Goal: Transaction & Acquisition: Purchase product/service

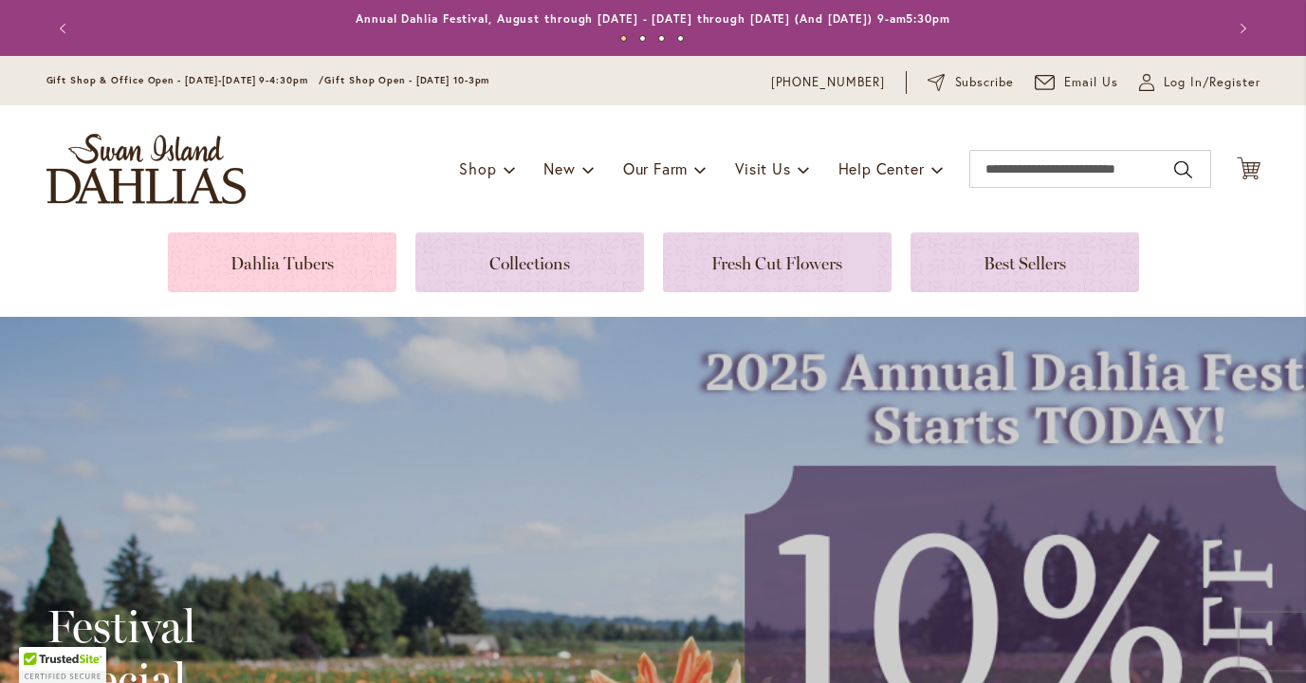
type input "**********"
click at [315, 267] on link at bounding box center [282, 262] width 229 height 60
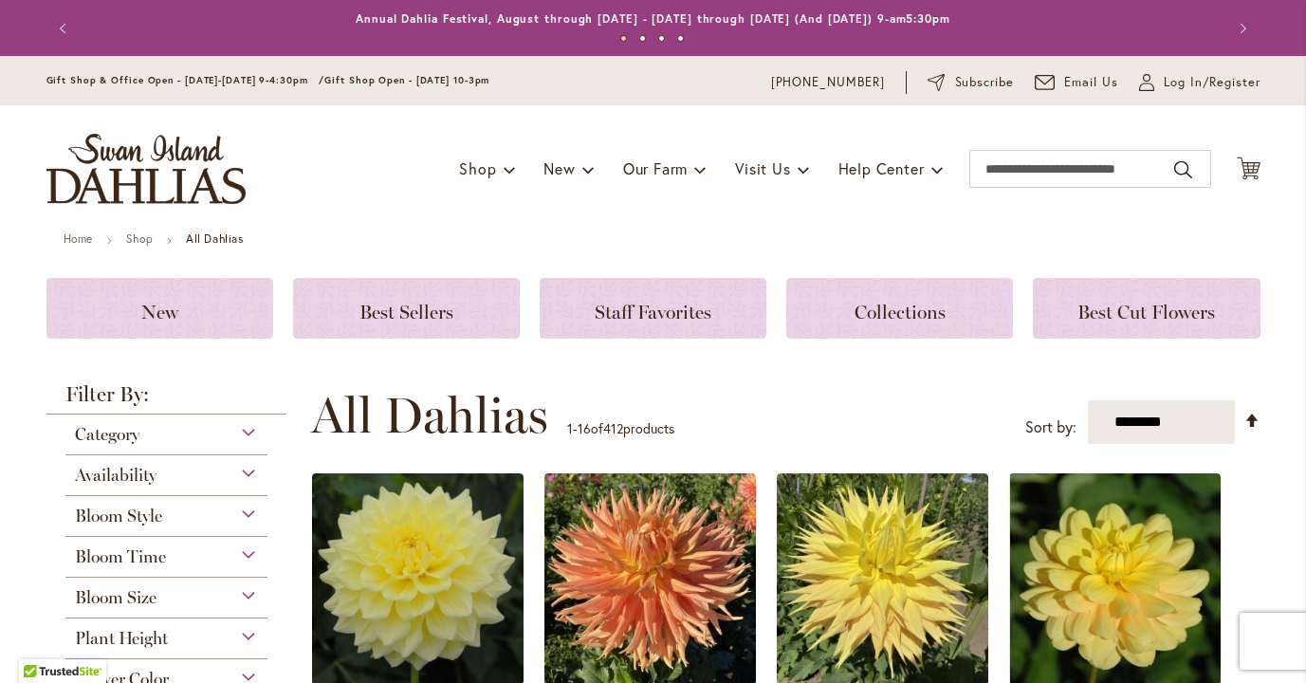
type input "**********"
click at [288, 388] on div "Filter by: Filter By: Category Best Sellers 32 items New 5 items New & Exclusiv…" at bounding box center [172, 622] width 253 height 476
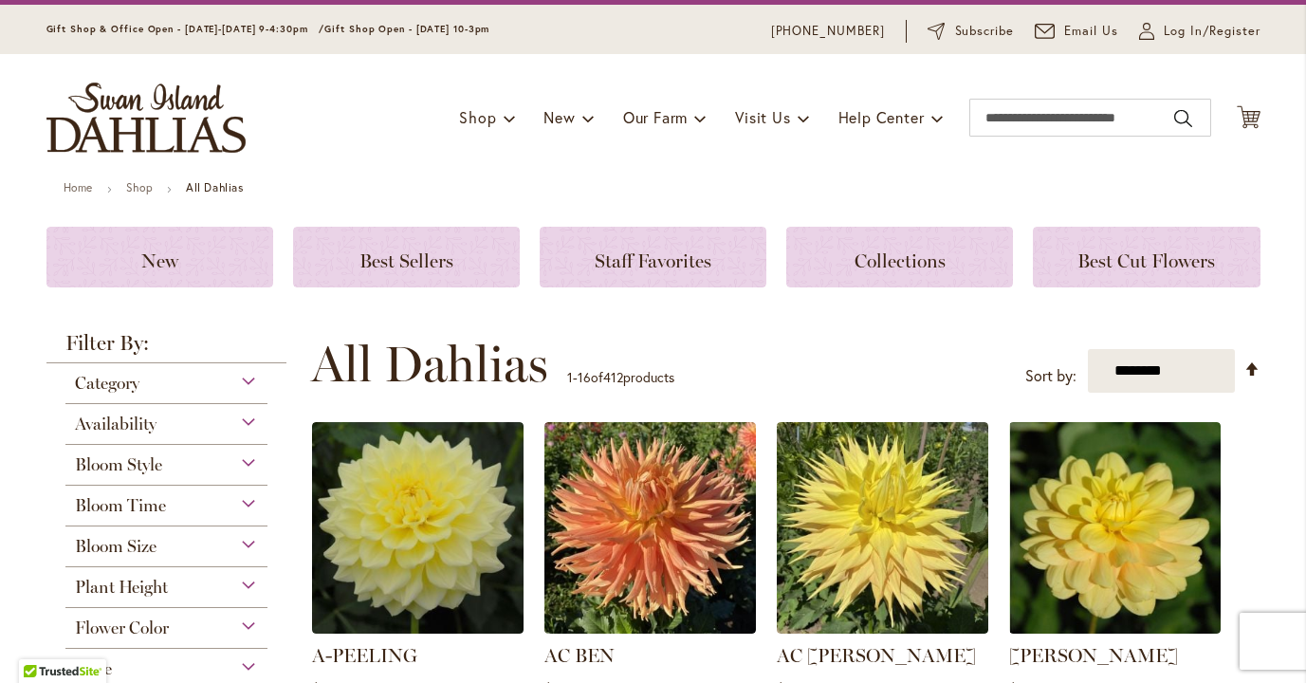
scroll to position [76, 0]
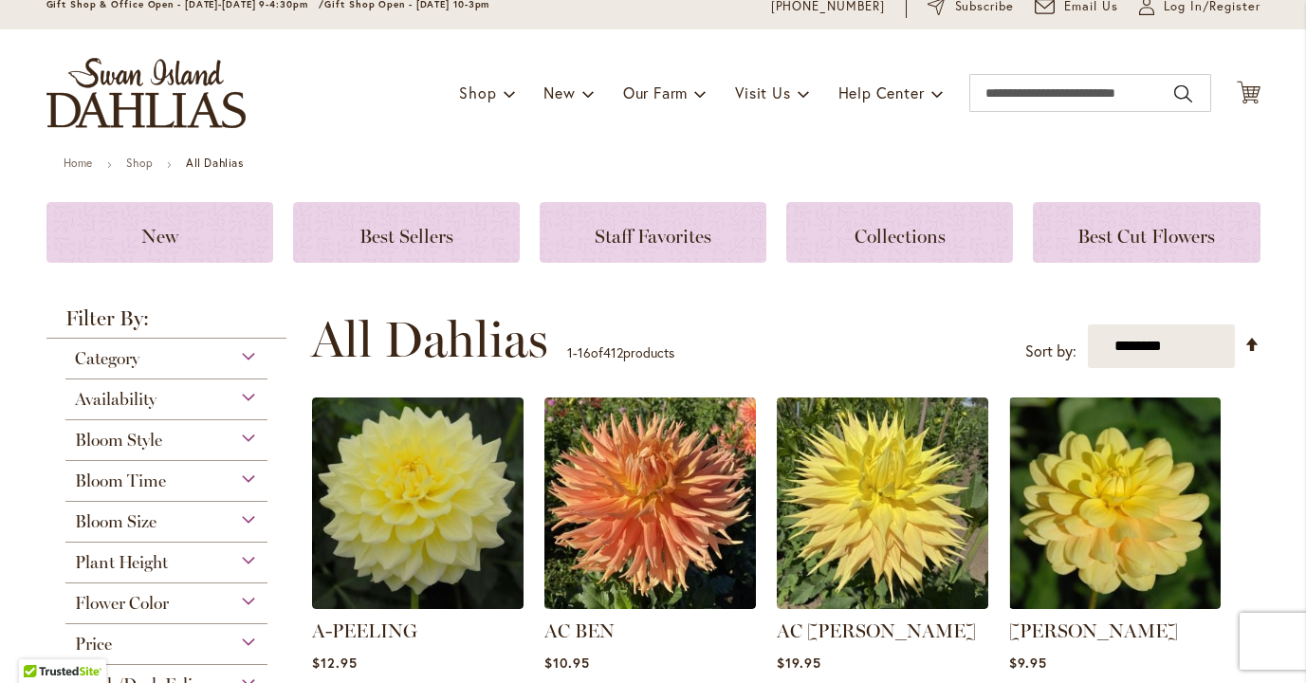
click at [249, 357] on div "Category" at bounding box center [166, 354] width 203 height 30
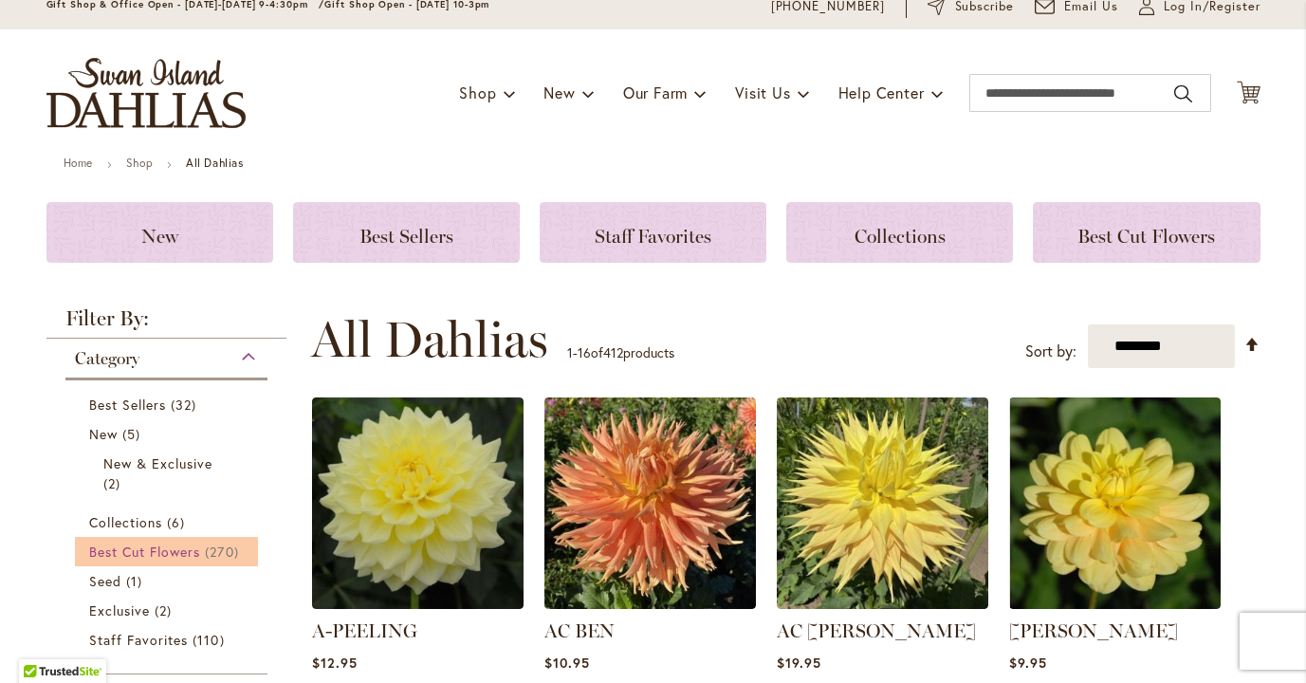
click at [187, 549] on span "Best Cut Flowers" at bounding box center [145, 551] width 112 height 18
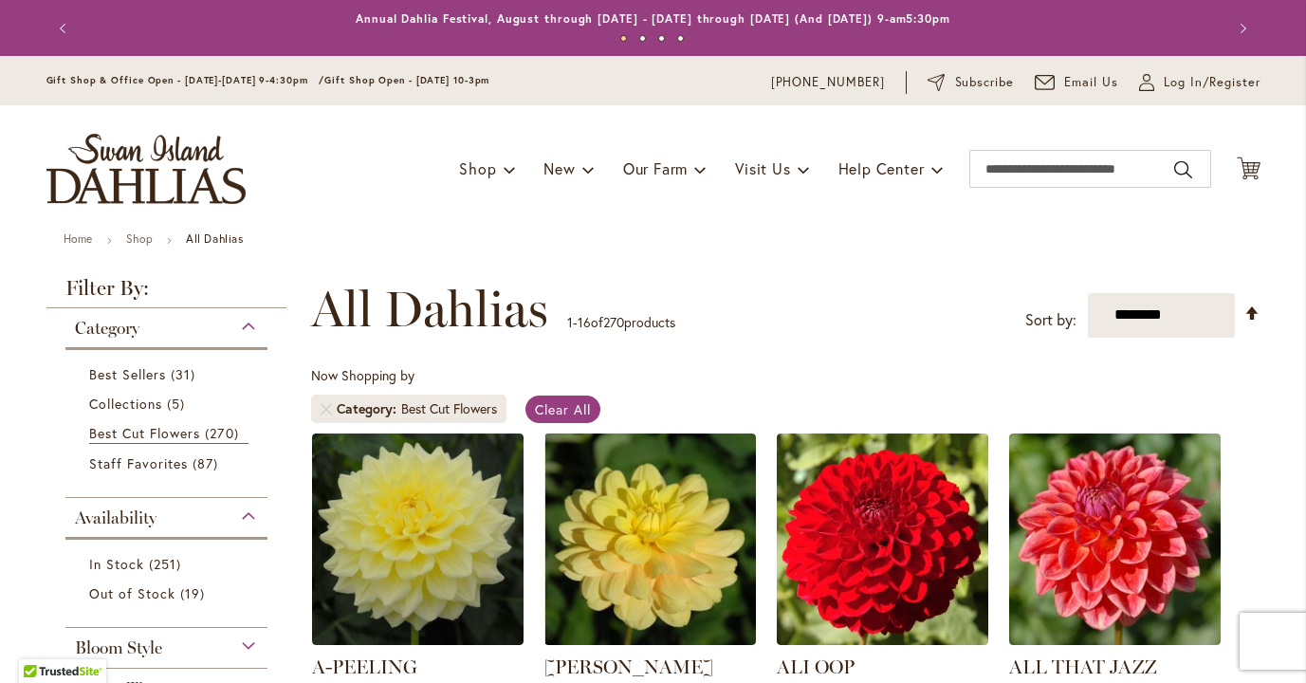
type input "**********"
click at [294, 501] on div "Filter by: Filter By: Category Best Sellers 31 items Collections 5 items Best C…" at bounding box center [172, 635] width 253 height 714
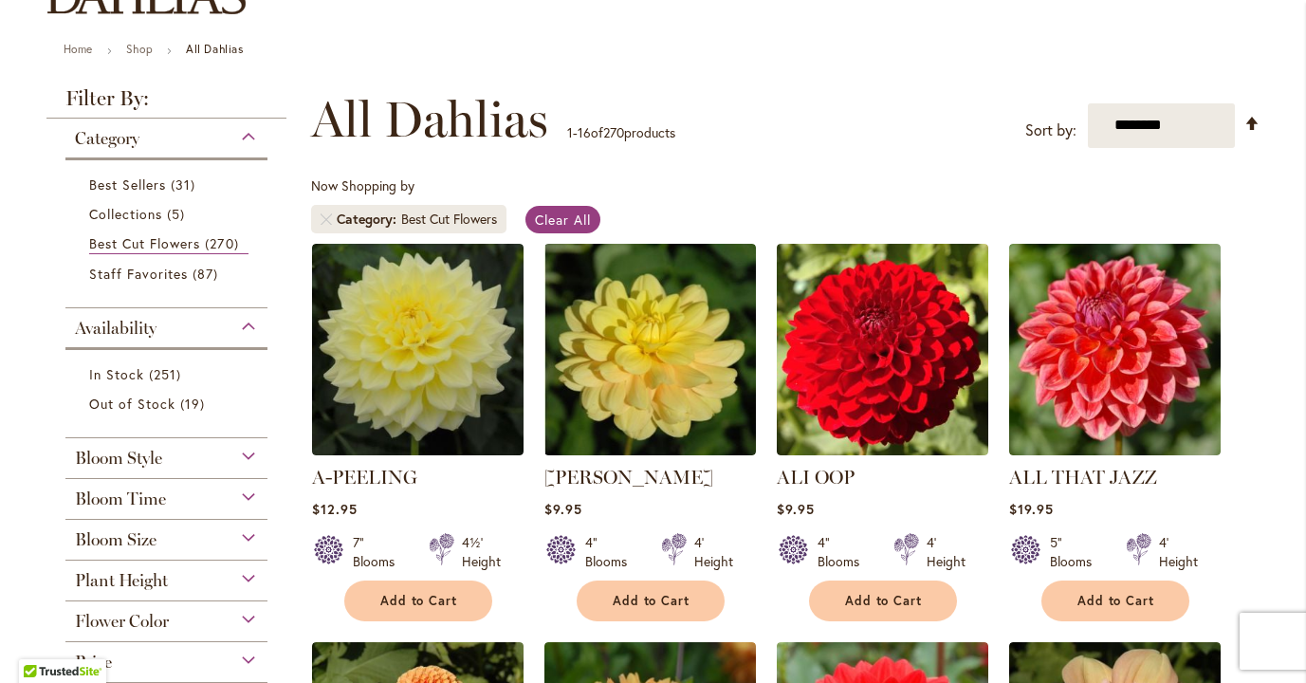
scroll to position [228, 0]
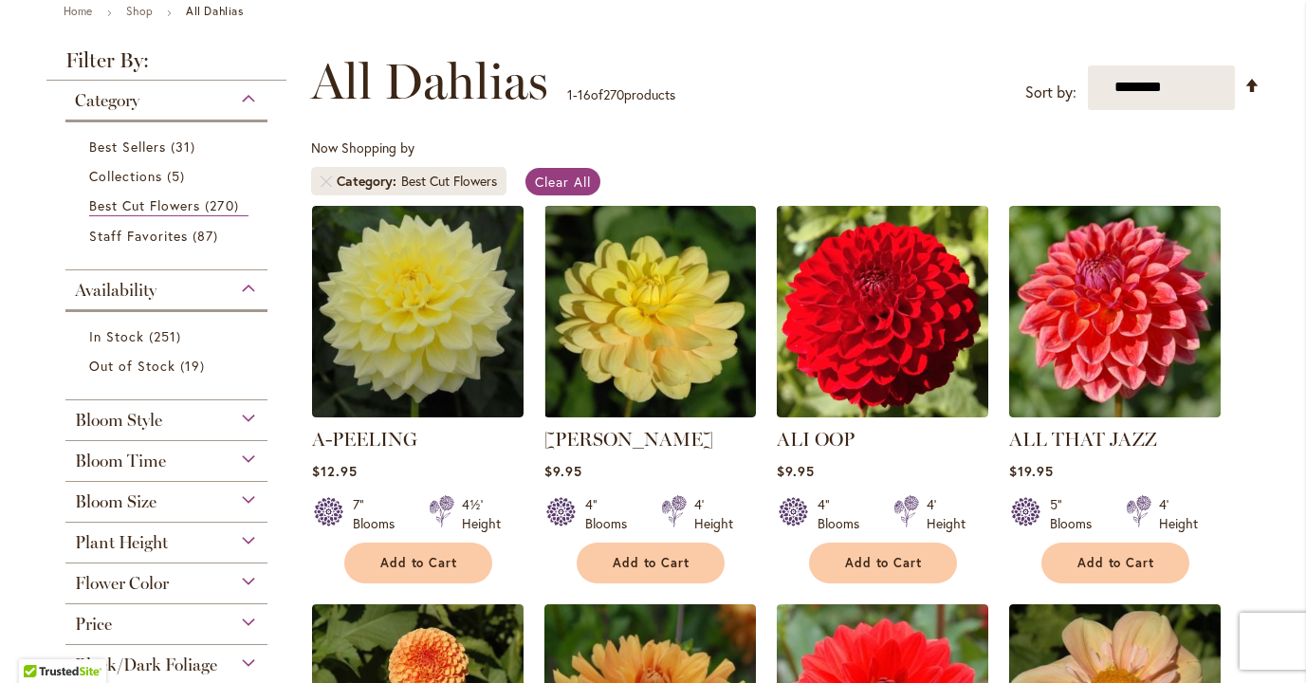
click at [243, 495] on div "Bloom Size" at bounding box center [166, 497] width 203 height 30
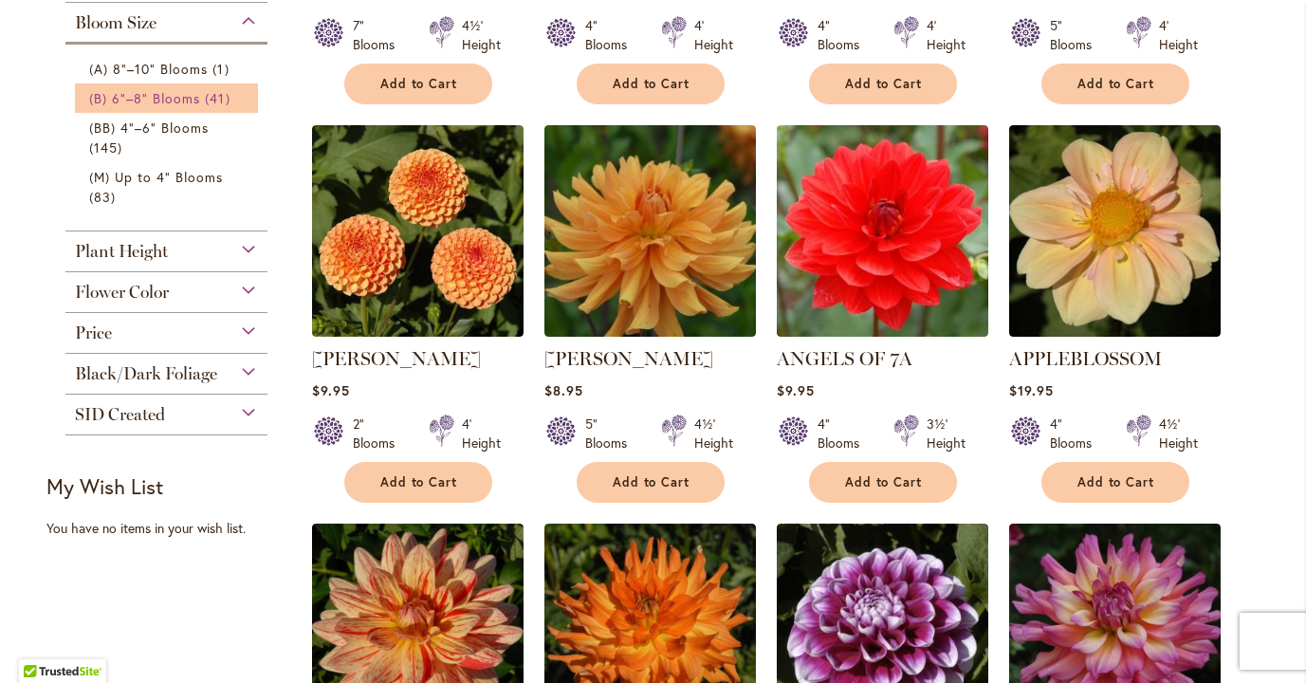
click at [202, 99] on link "(B) 6"–8" Blooms 41 items" at bounding box center [169, 98] width 160 height 20
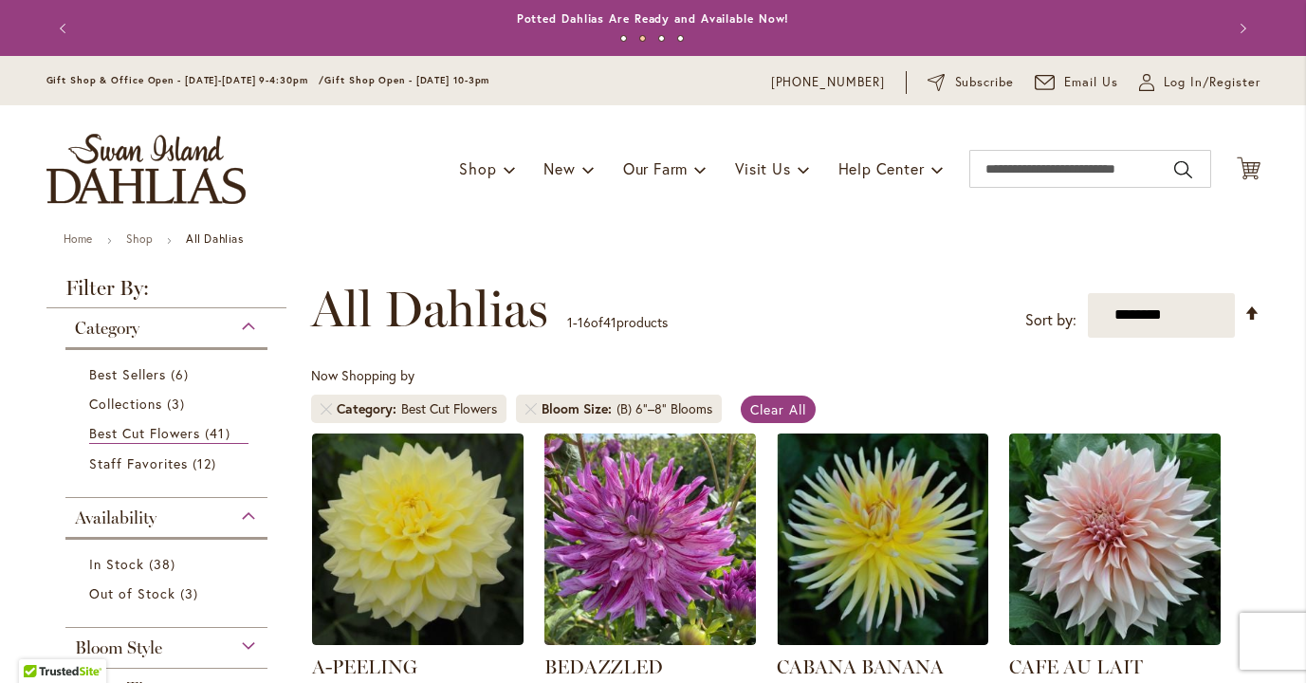
type input "**********"
click at [804, 307] on div "**********" at bounding box center [785, 309] width 949 height 57
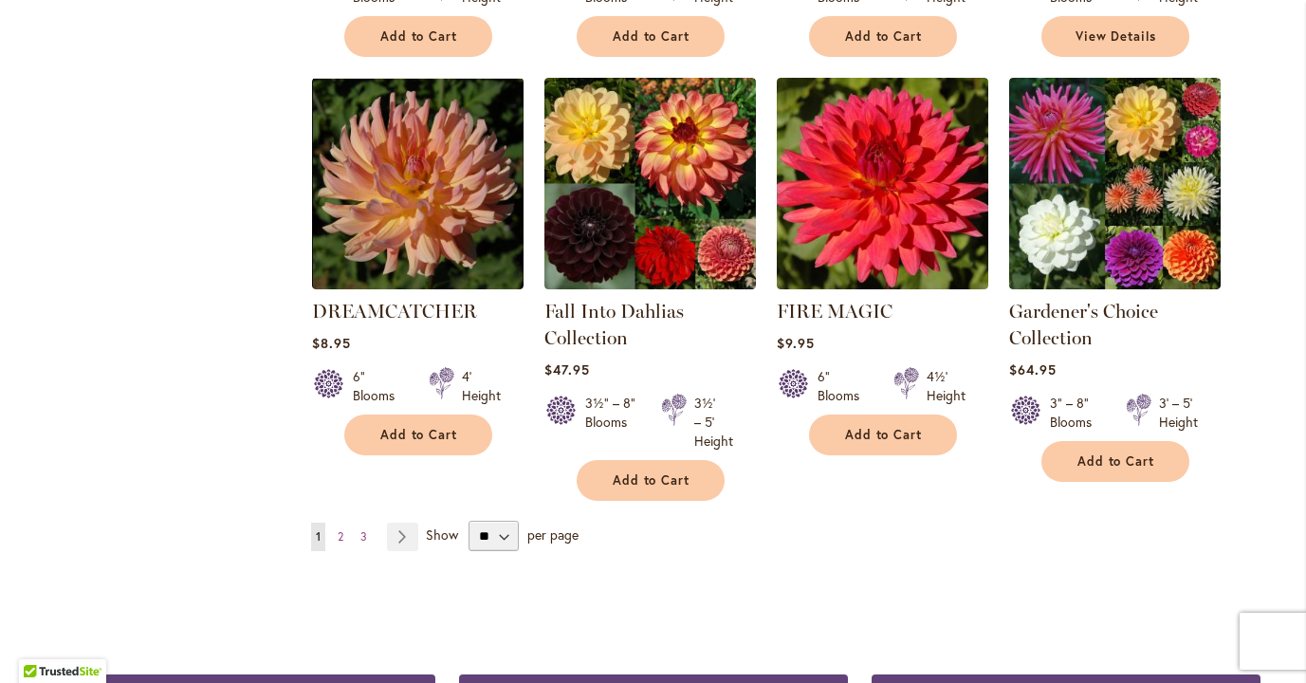
scroll to position [1555, 0]
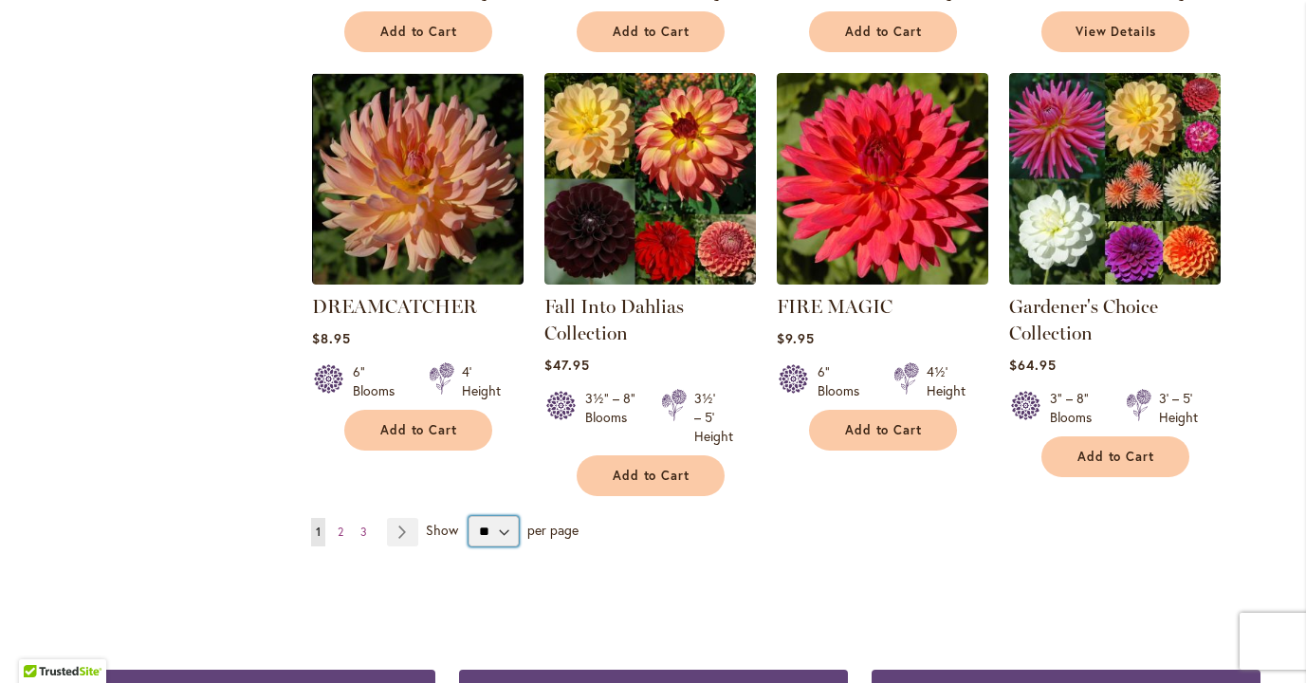
click at [501, 528] on select "** ** ** **" at bounding box center [493, 531] width 50 height 30
select select "**"
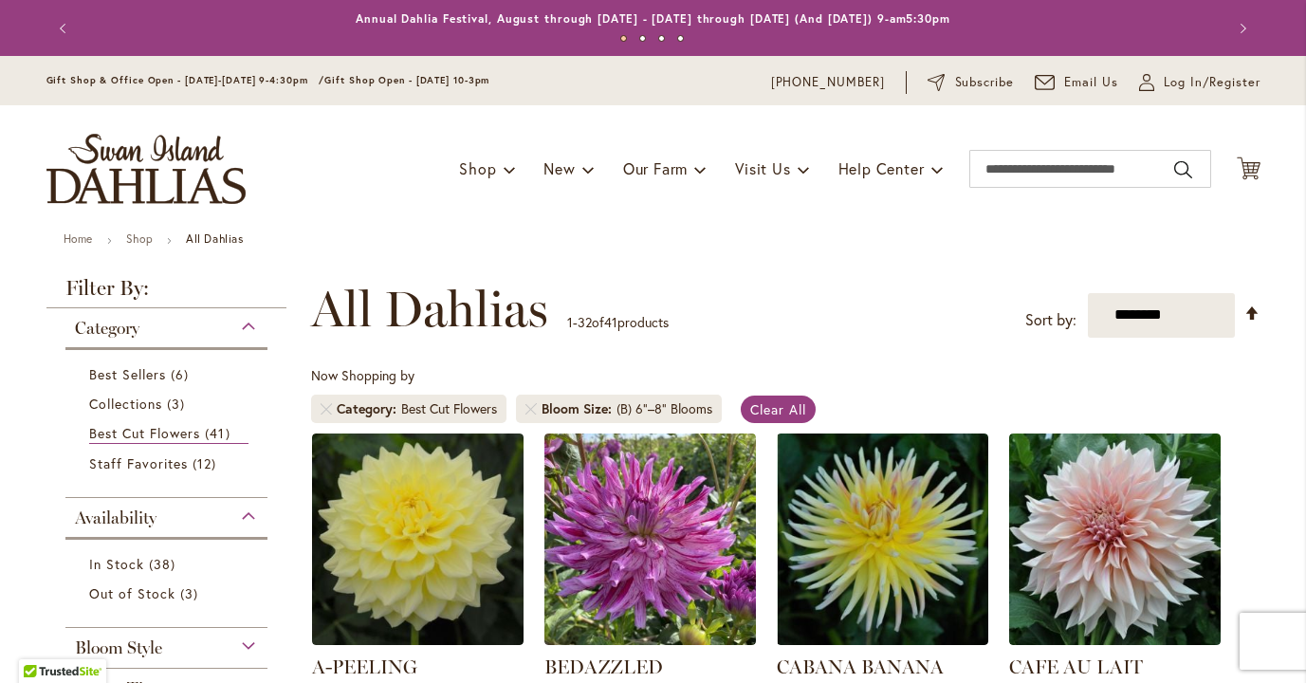
type input "**********"
click at [928, 395] on div "Now Shopping by Category Best Cut Flowers Bloom Size (B) 6"–8" Blooms Clear All" at bounding box center [785, 399] width 949 height 66
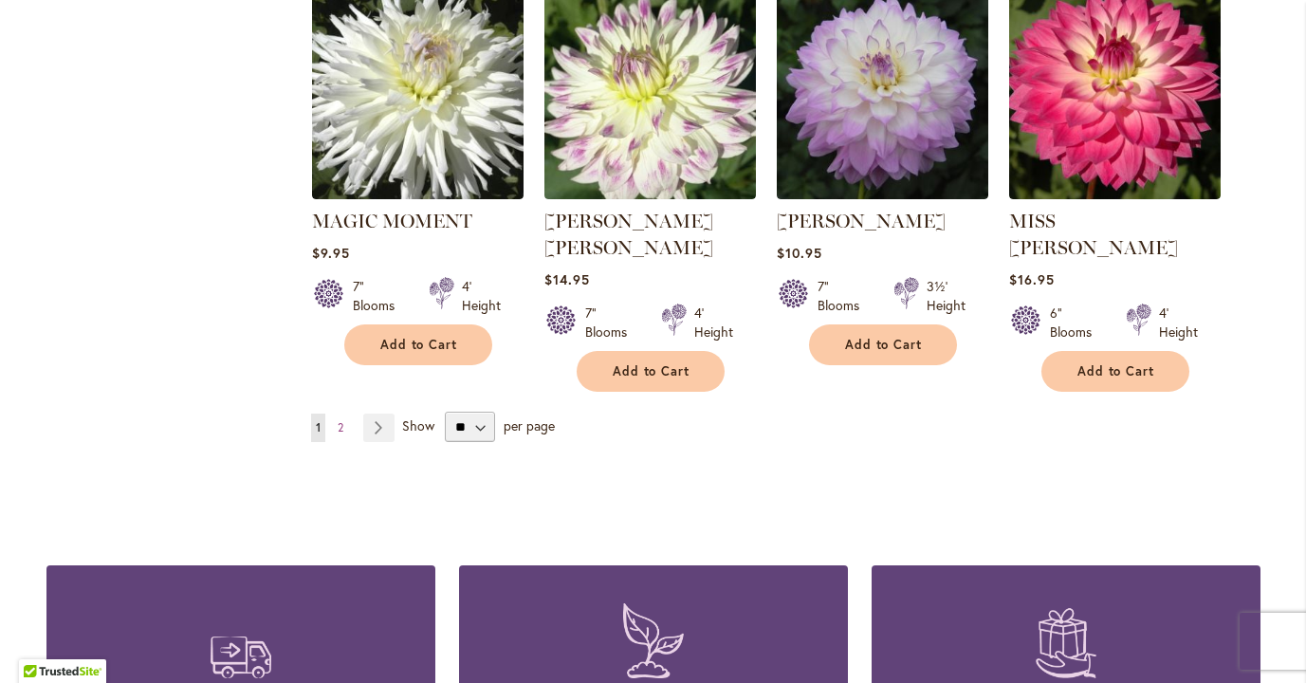
scroll to position [3338, 0]
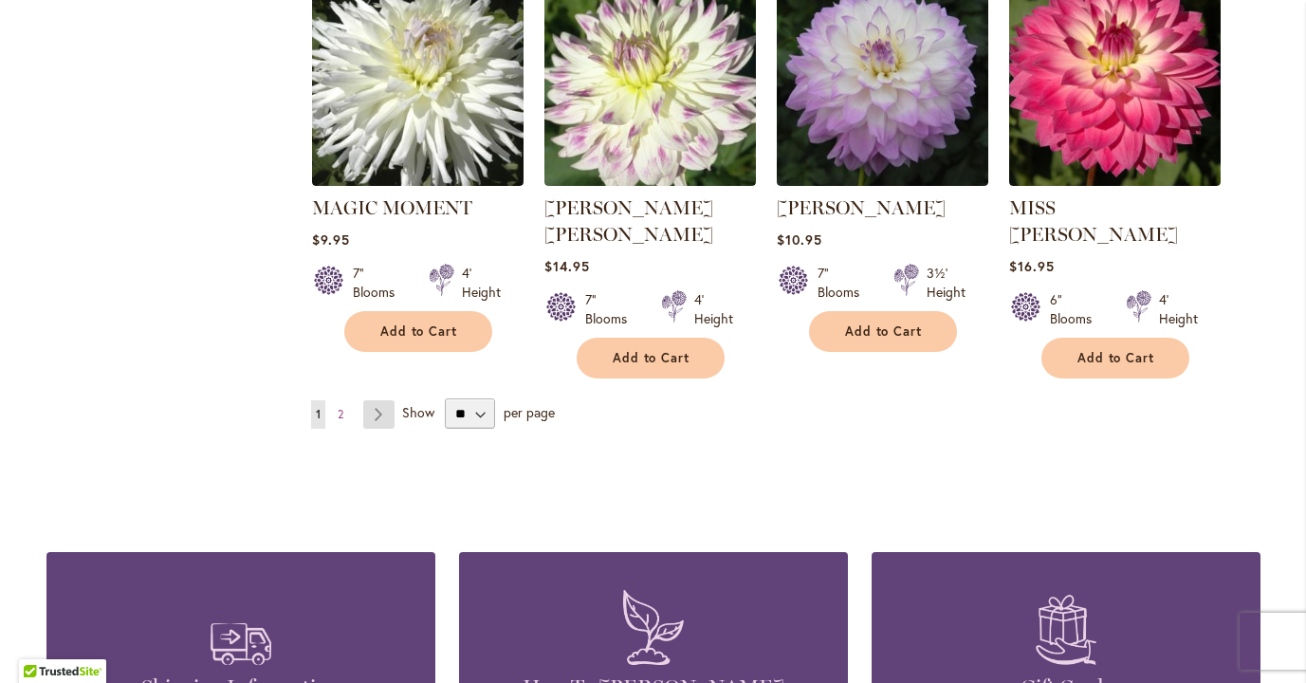
click at [386, 400] on link "Page Next" at bounding box center [378, 414] width 31 height 28
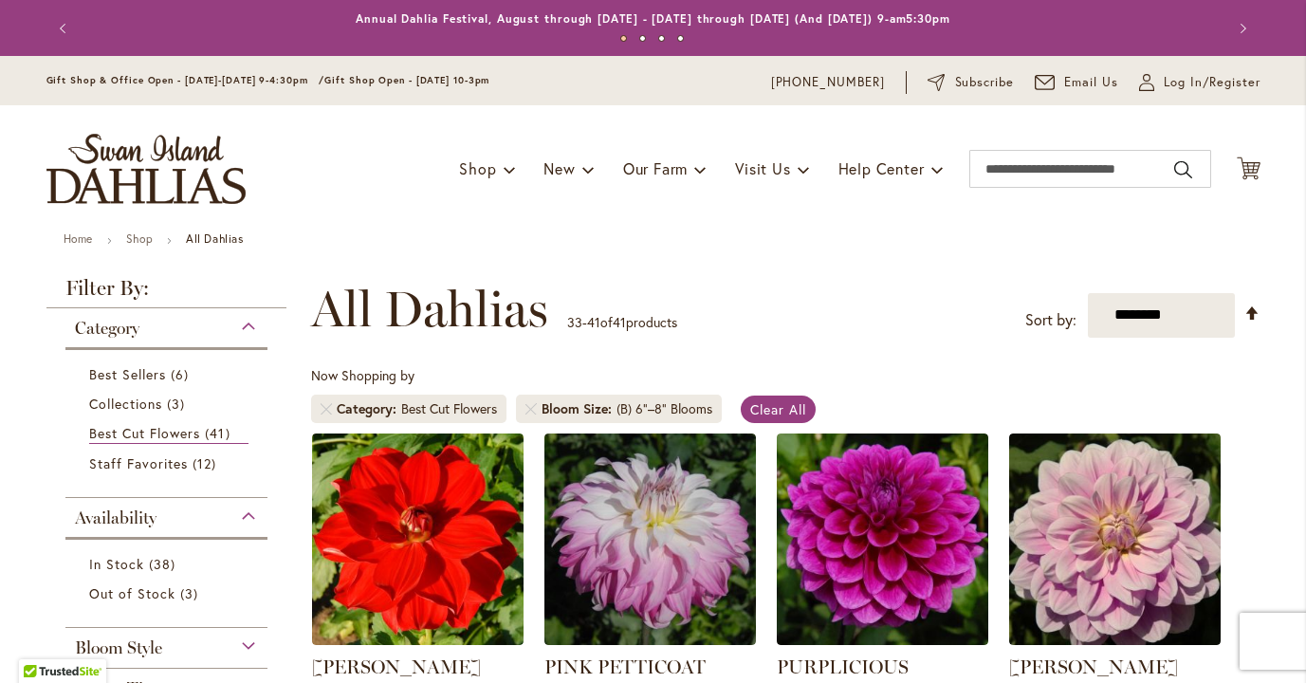
type input "**********"
click at [871, 396] on div "Now Shopping by Category Best Cut Flowers Bloom Size (B) 6"–8" Blooms Clear All" at bounding box center [785, 399] width 949 height 66
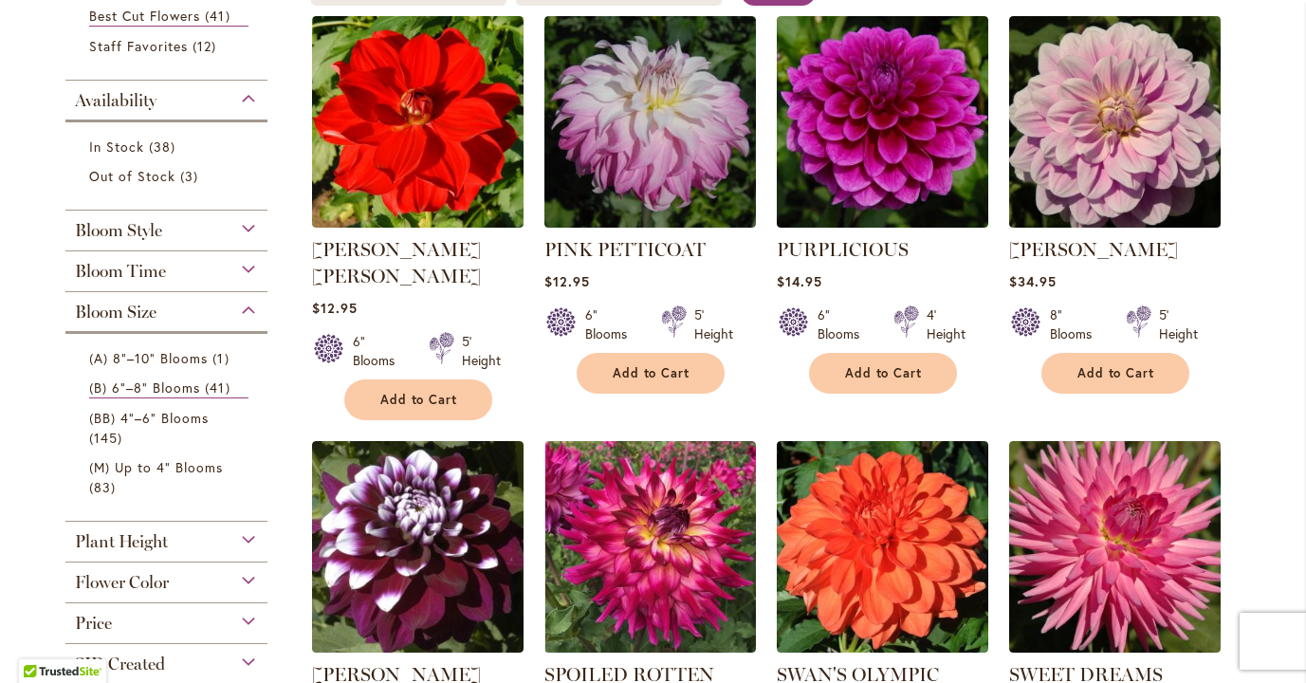
scroll to position [379, 0]
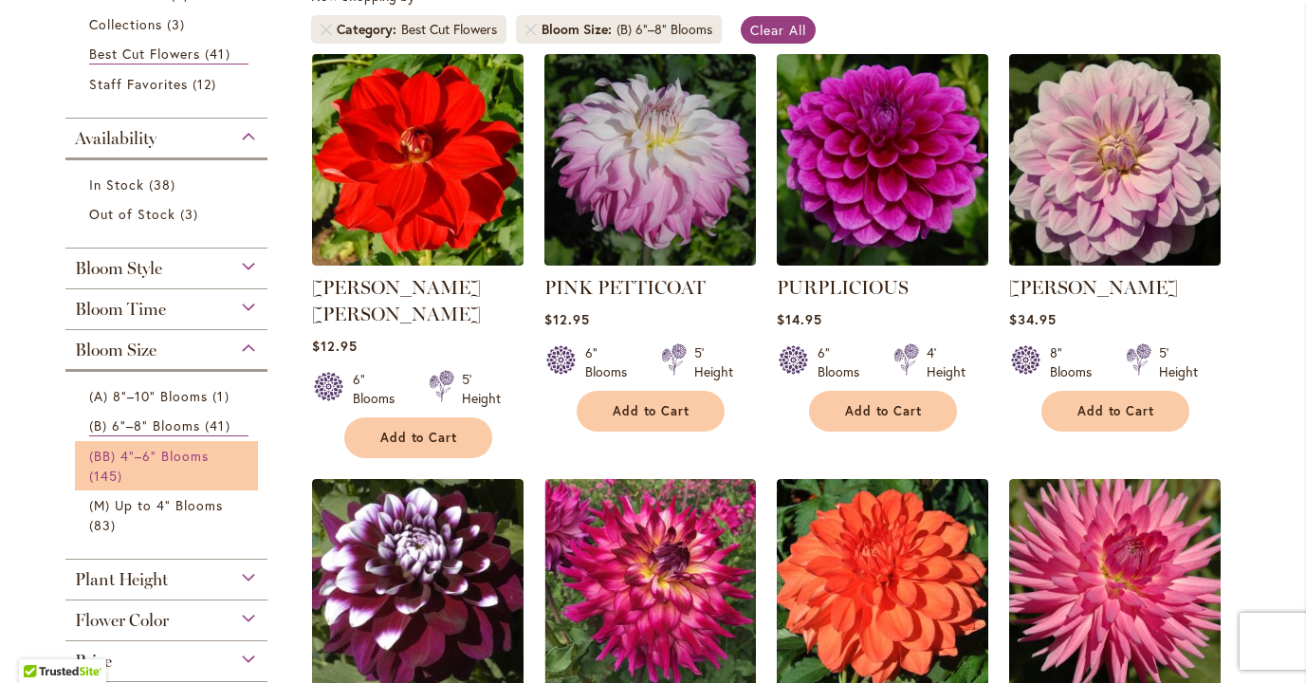
click at [200, 448] on span "(BB) 4"–6" Blooms" at bounding box center [149, 456] width 120 height 18
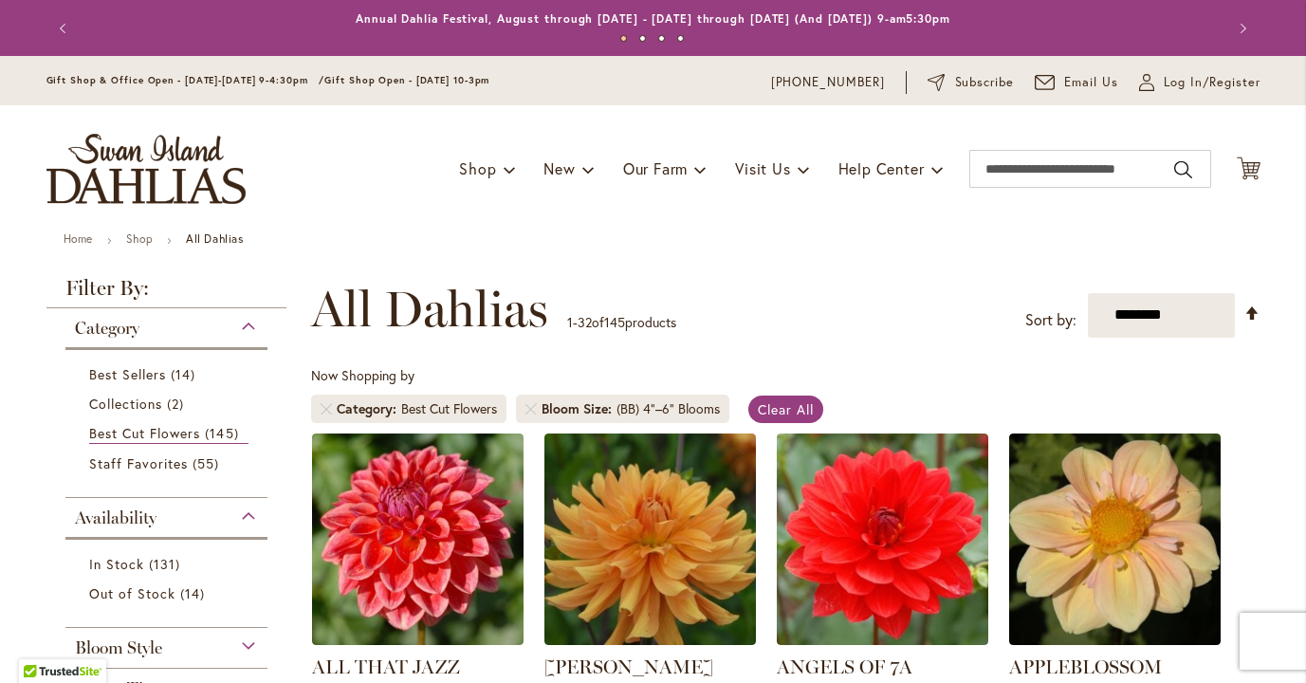
type input "**********"
click at [866, 374] on div "Now Shopping by Category Best Cut Flowers Bloom Size (BB) 4"–6" Blooms Clear All" at bounding box center [785, 399] width 949 height 66
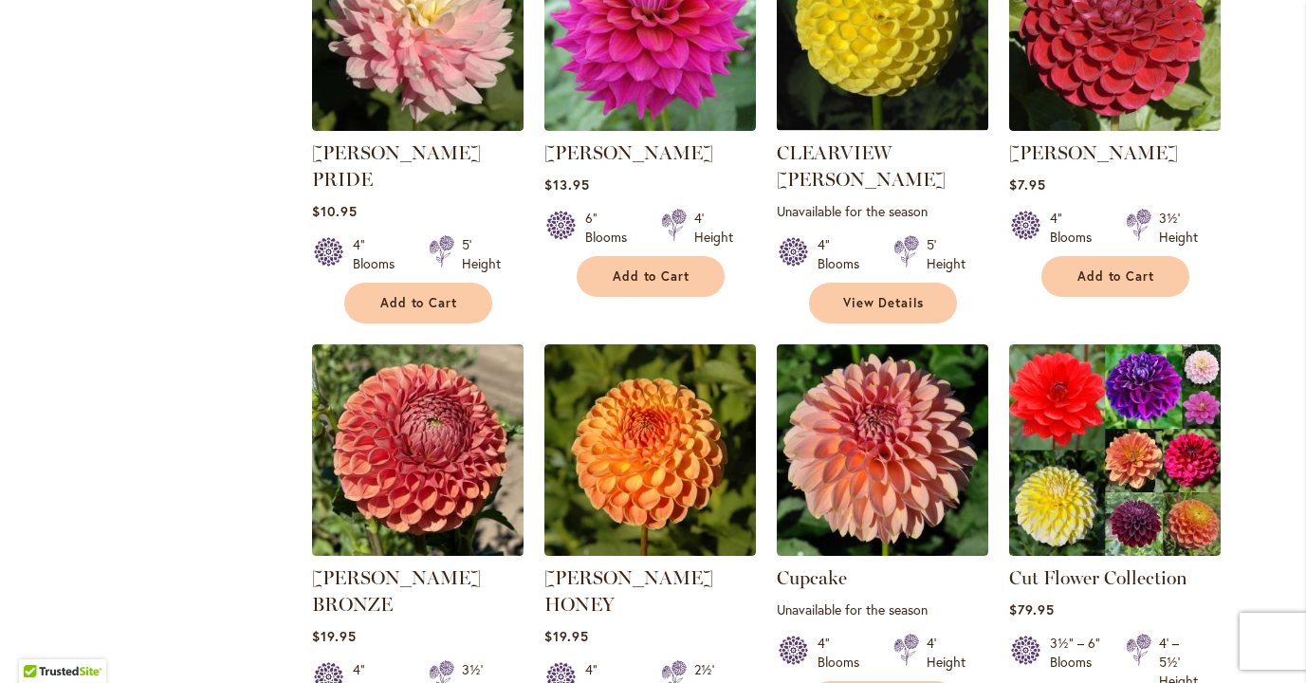
scroll to position [2959, 0]
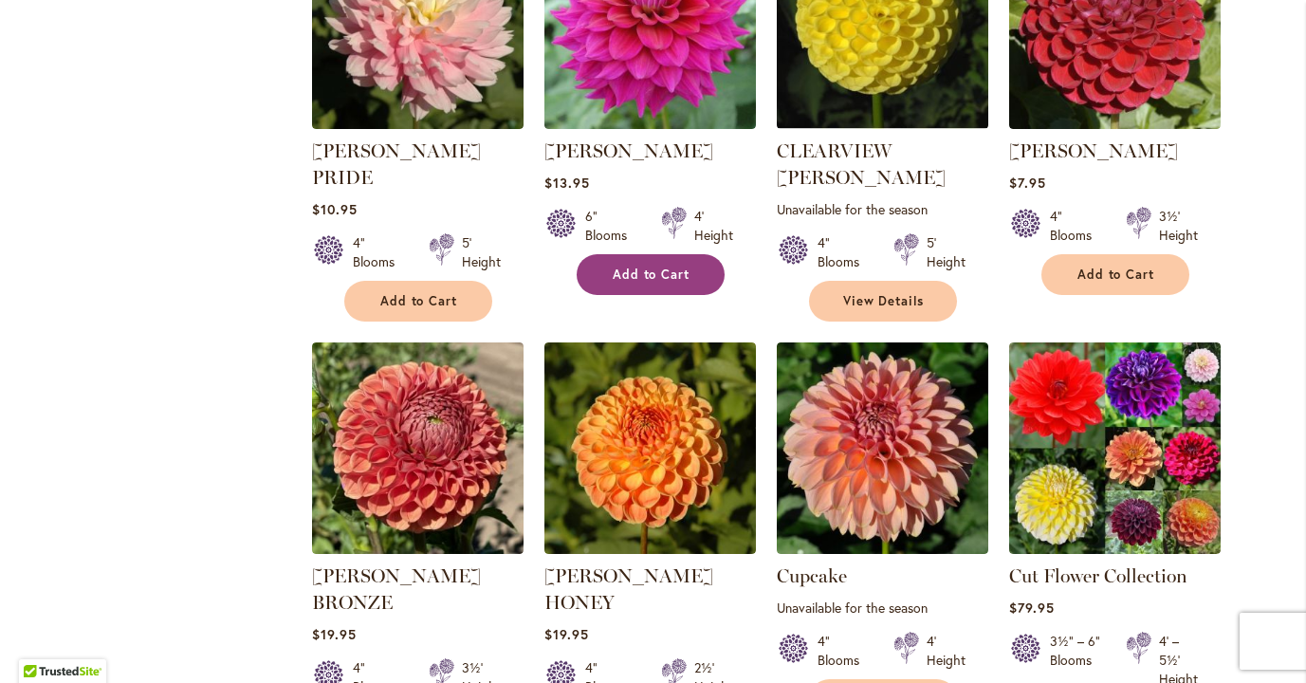
click at [655, 266] on span "Add to Cart" at bounding box center [652, 274] width 78 height 16
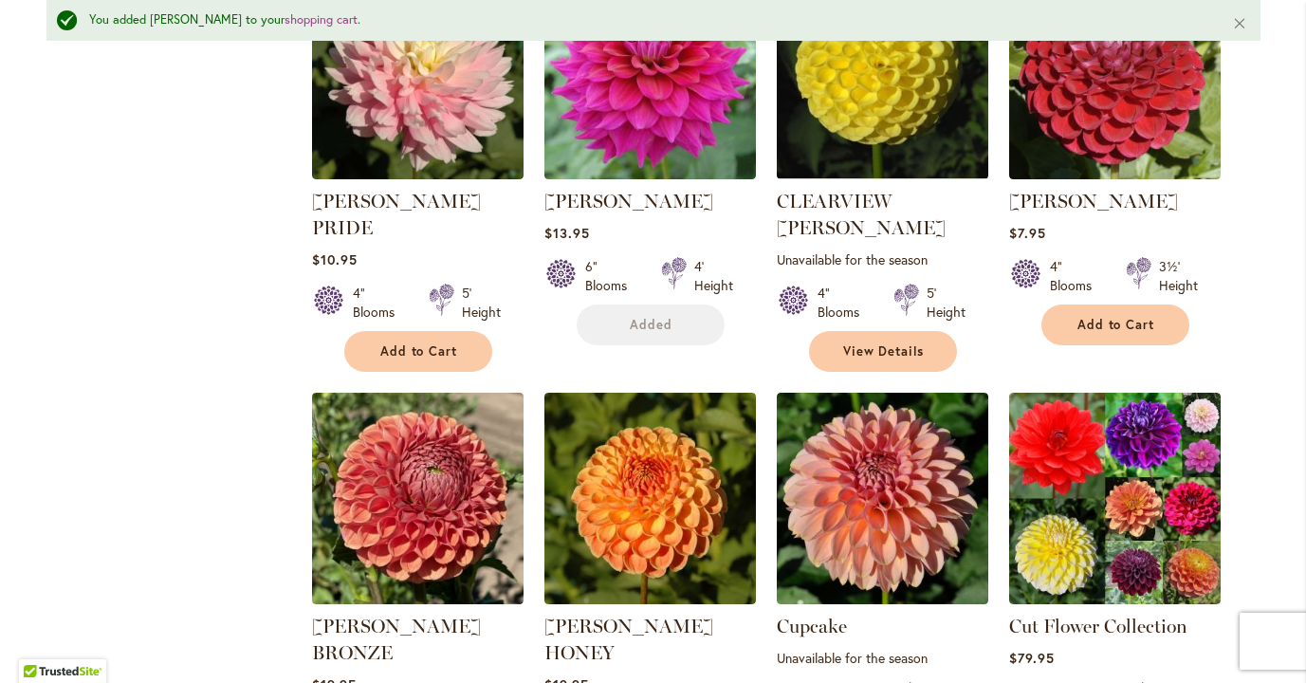
scroll to position [3008, 0]
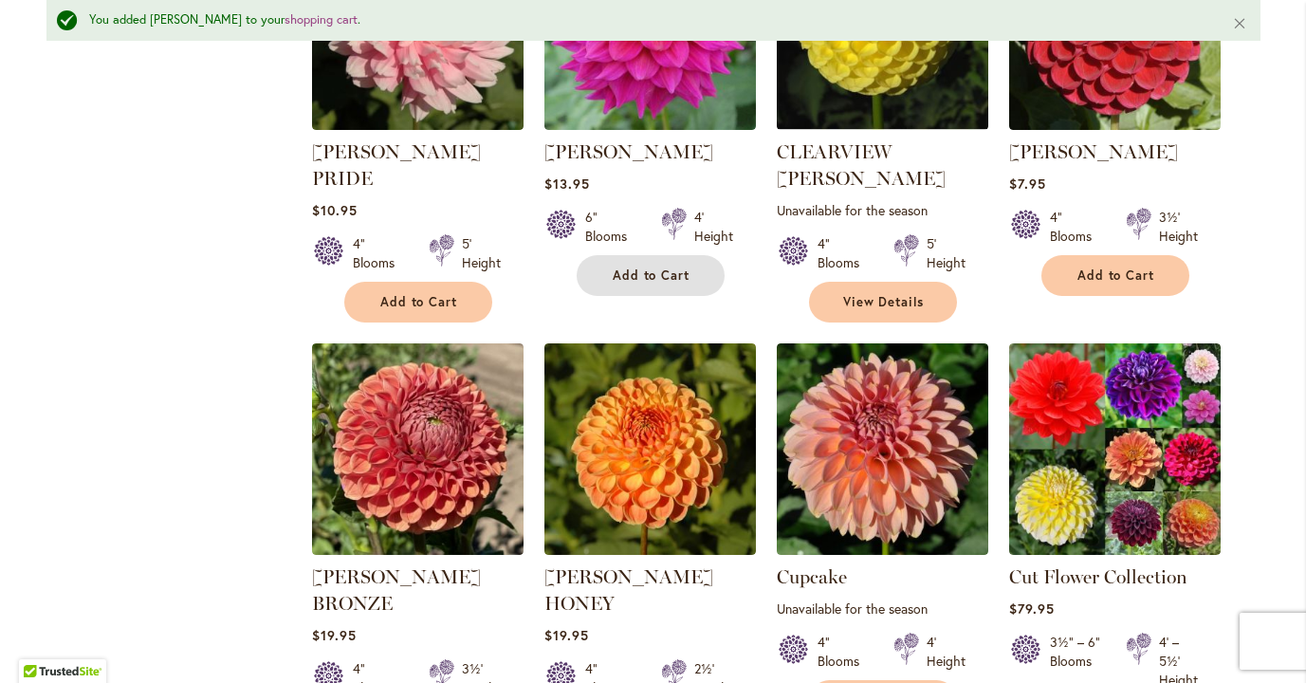
click at [655, 267] on span "Add to Cart" at bounding box center [652, 275] width 78 height 16
click at [656, 267] on span "Add to Cart" at bounding box center [652, 275] width 78 height 16
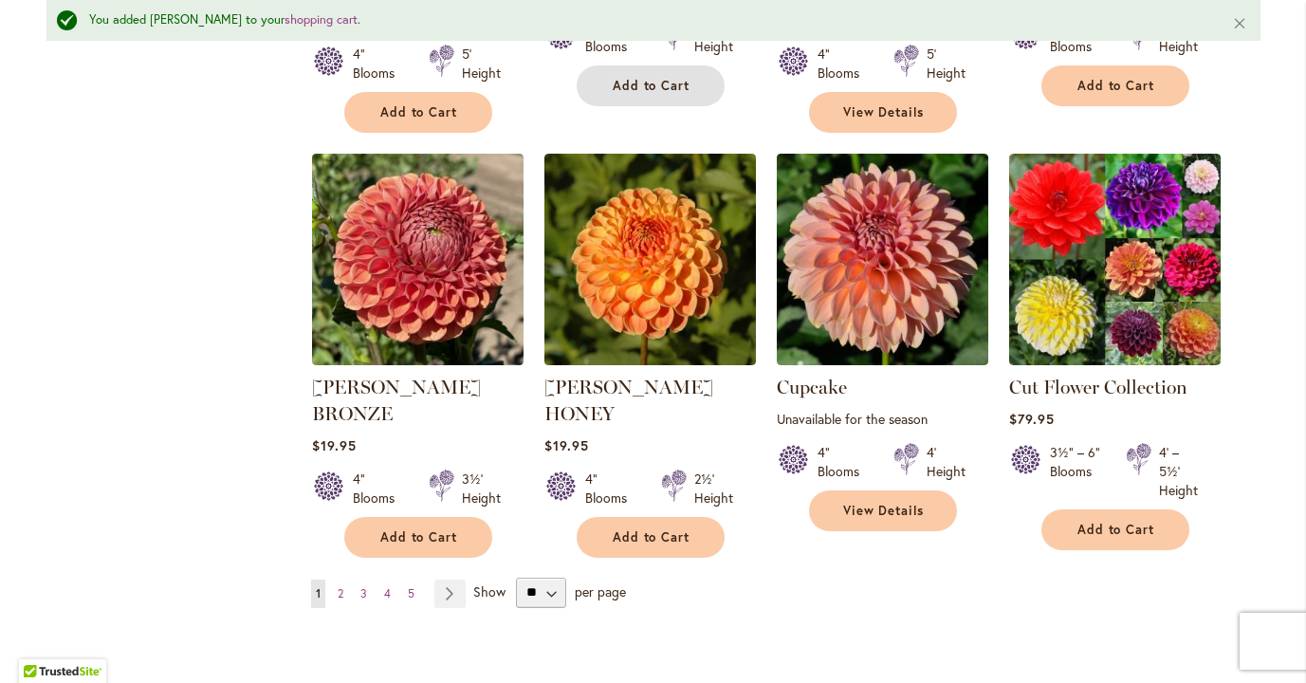
scroll to position [3236, 0]
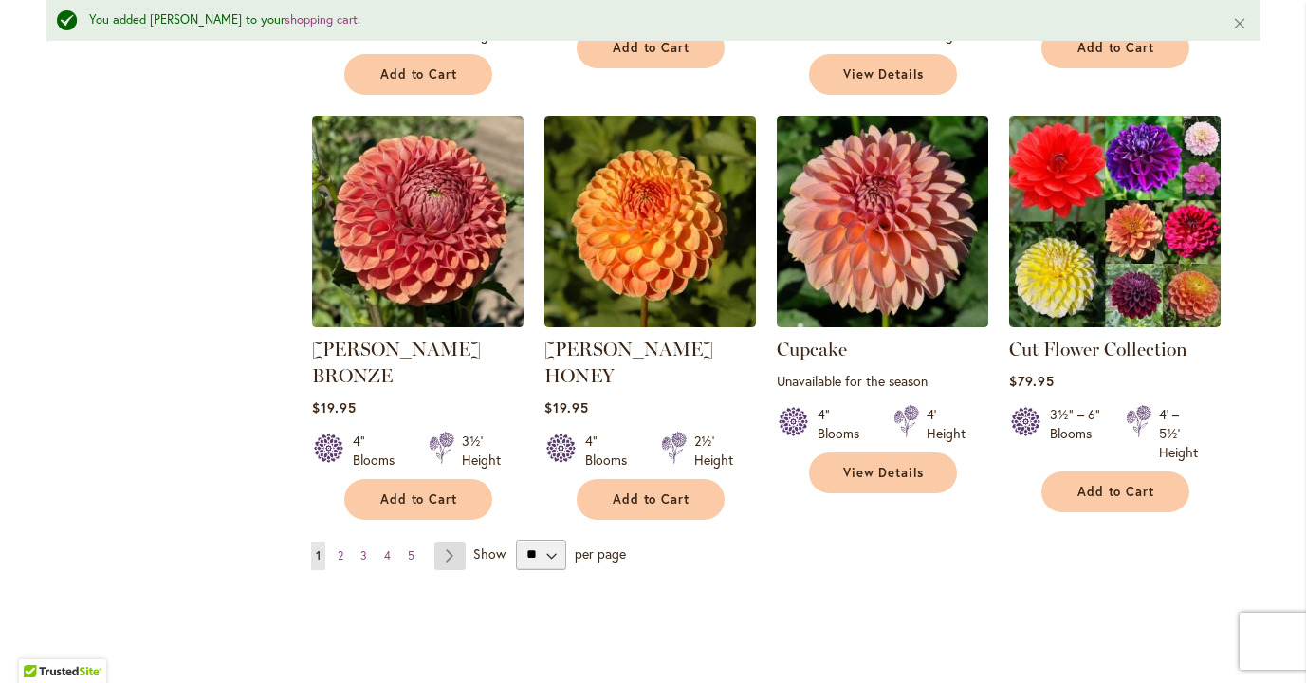
click at [444, 541] on link "Page Next" at bounding box center [449, 555] width 31 height 28
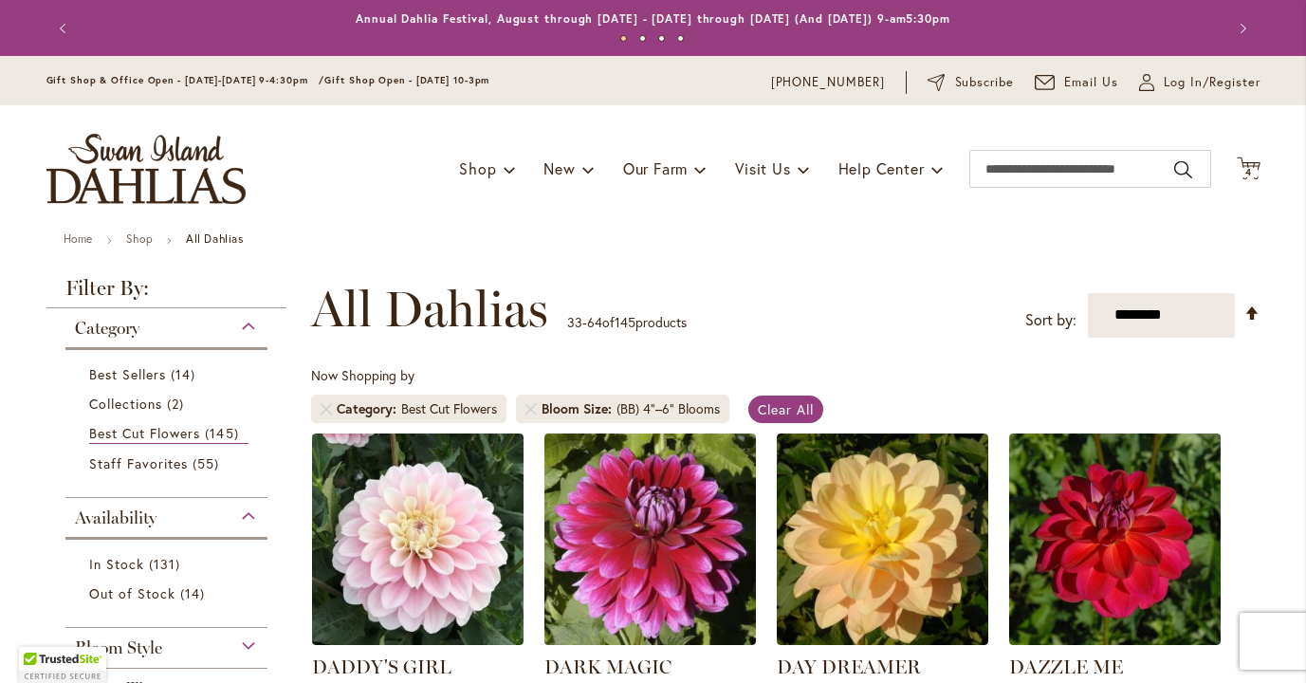
type input "**********"
click at [890, 394] on div "Now Shopping by Category Best Cut Flowers Bloom Size (BB) 4"–6" Blooms Clear All" at bounding box center [785, 399] width 949 height 66
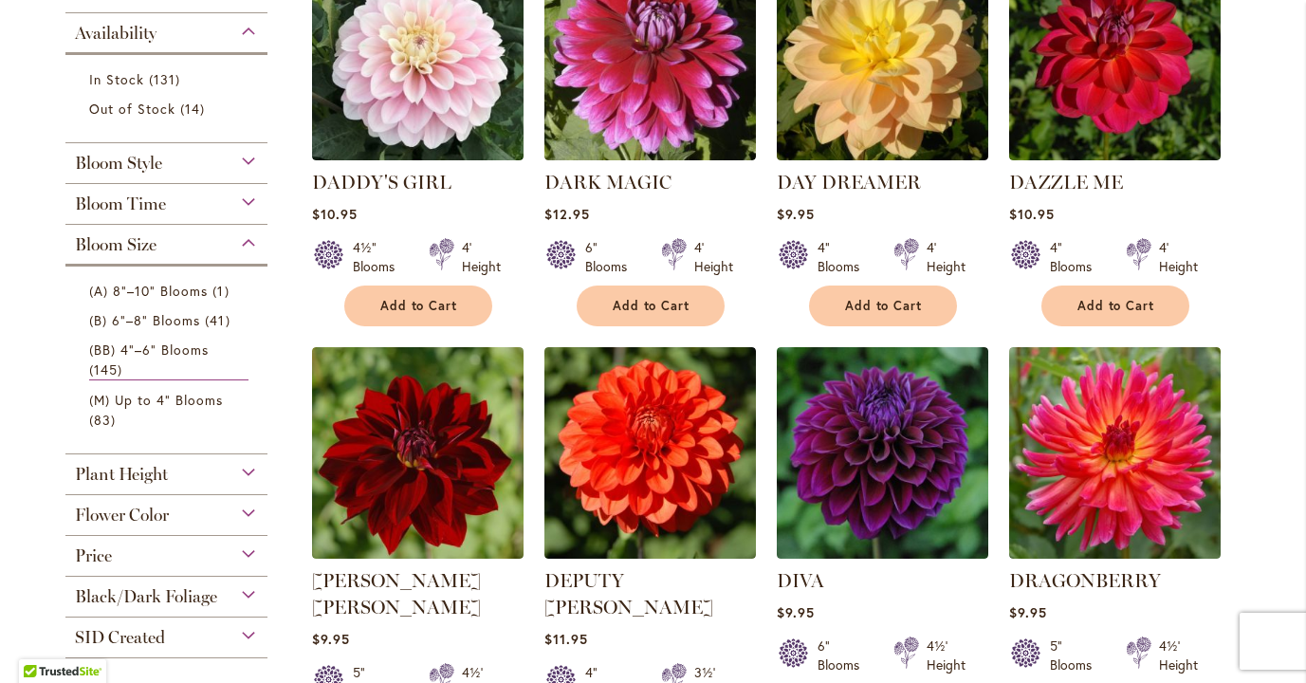
scroll to position [569, 0]
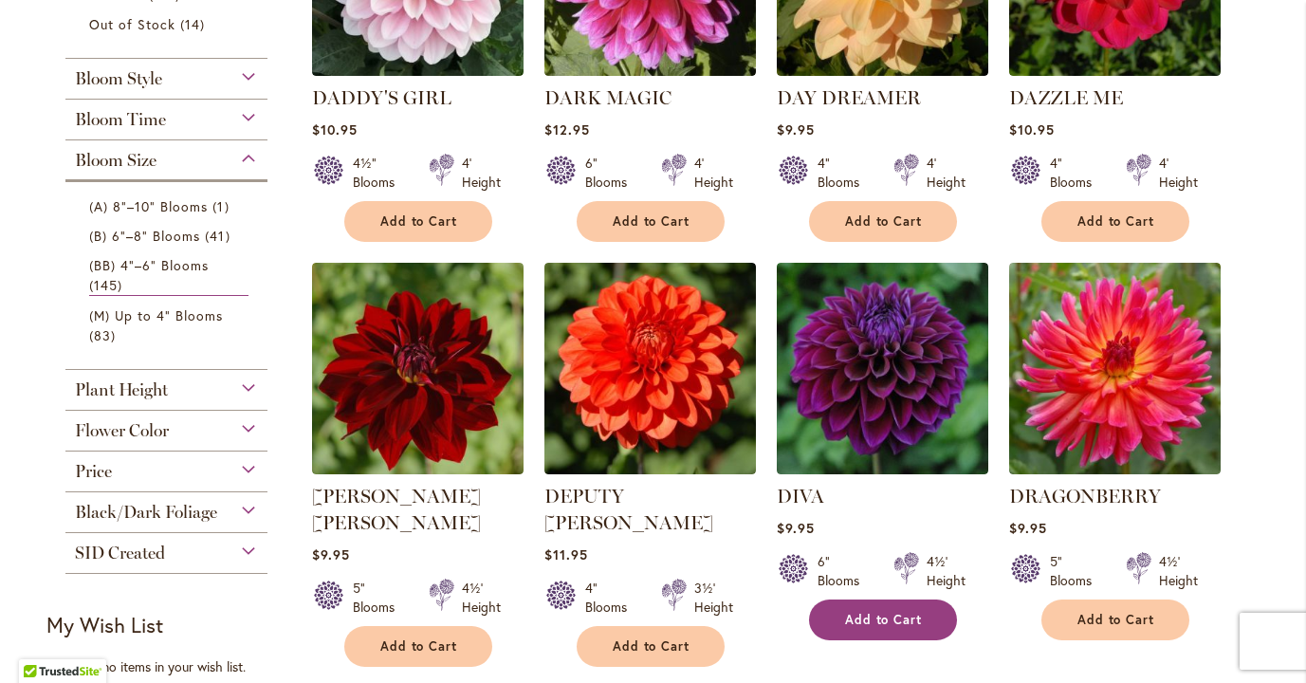
click at [878, 621] on span "Add to Cart" at bounding box center [884, 620] width 78 height 16
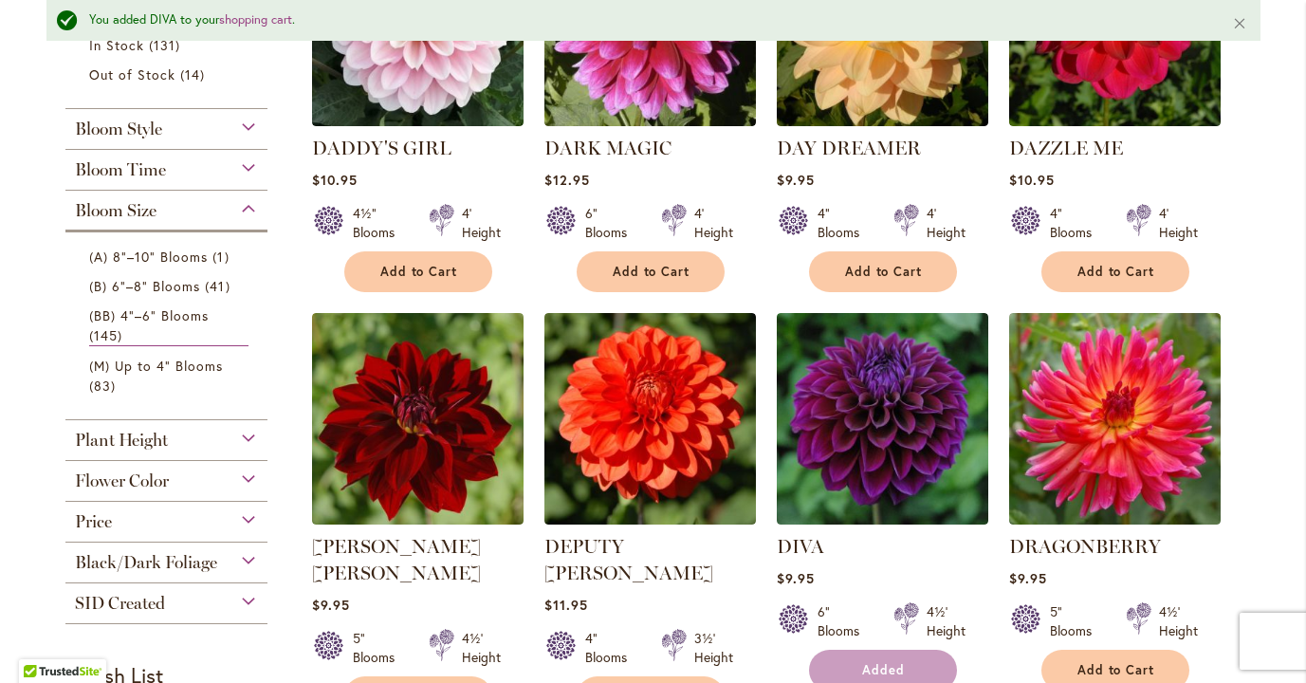
scroll to position [618, 0]
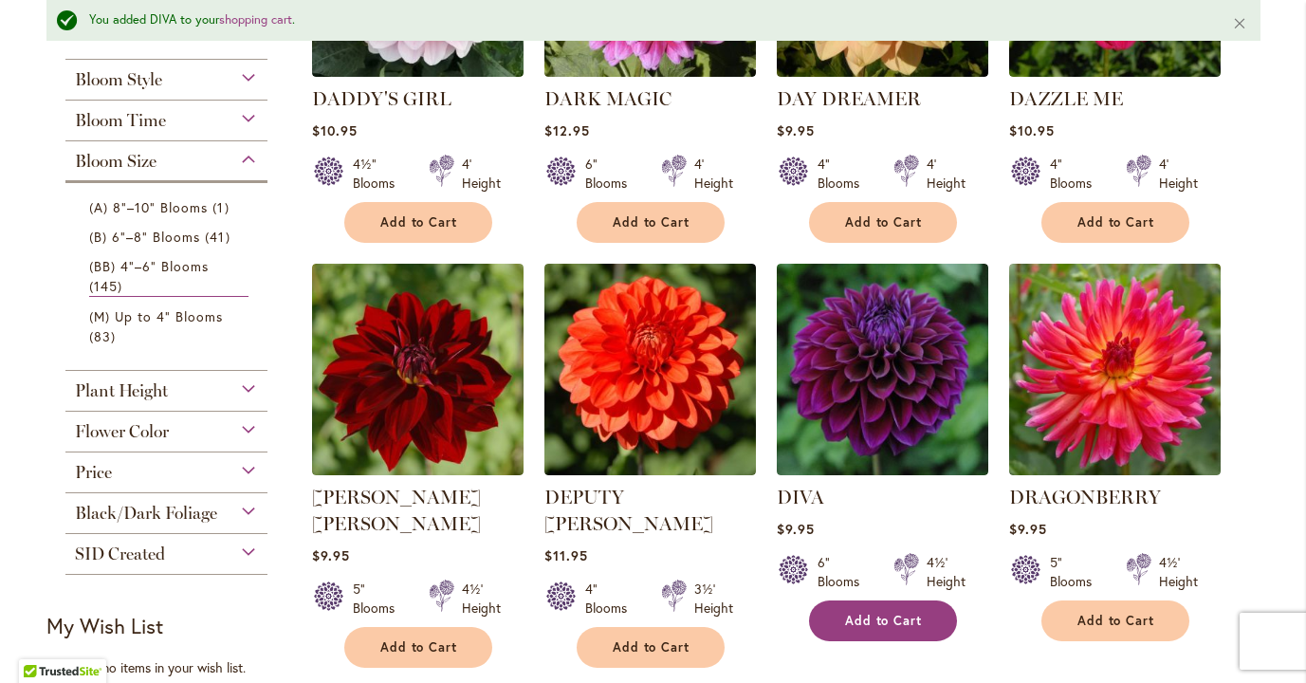
click at [878, 621] on span "Add to Cart" at bounding box center [884, 621] width 78 height 16
click at [878, 621] on form "Added" at bounding box center [883, 620] width 148 height 41
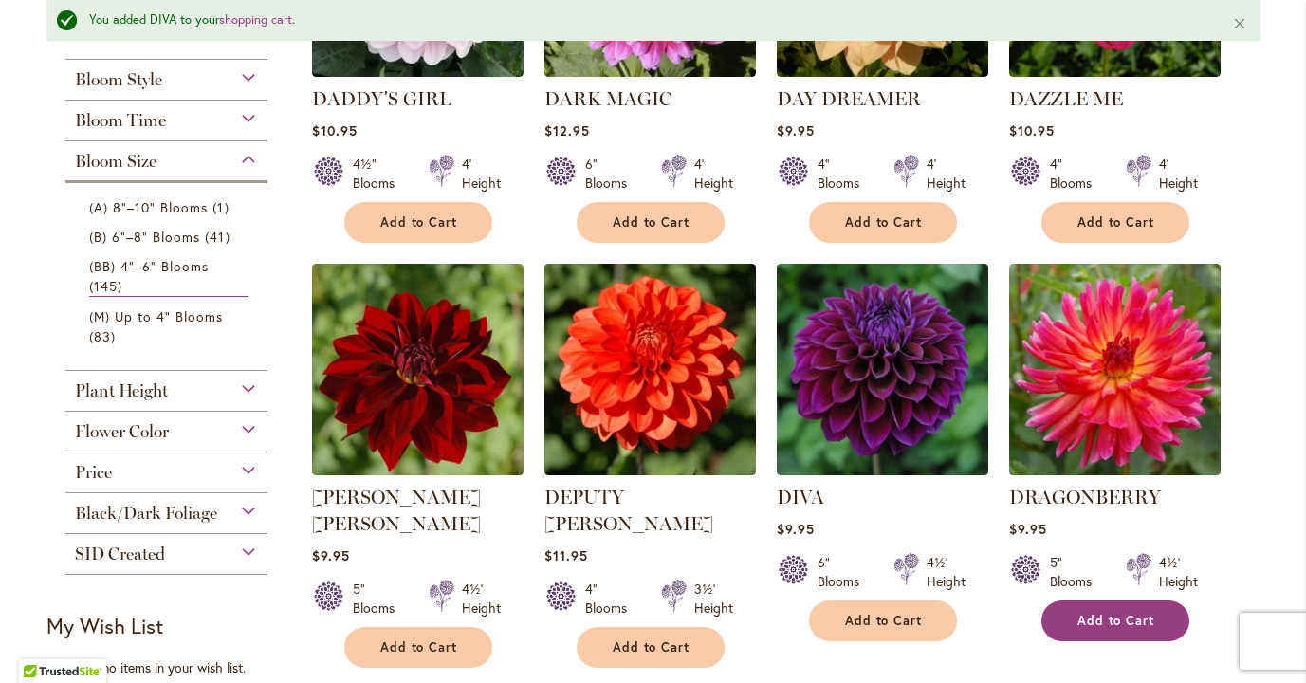
click at [1143, 621] on span "Add to Cart" at bounding box center [1116, 621] width 78 height 16
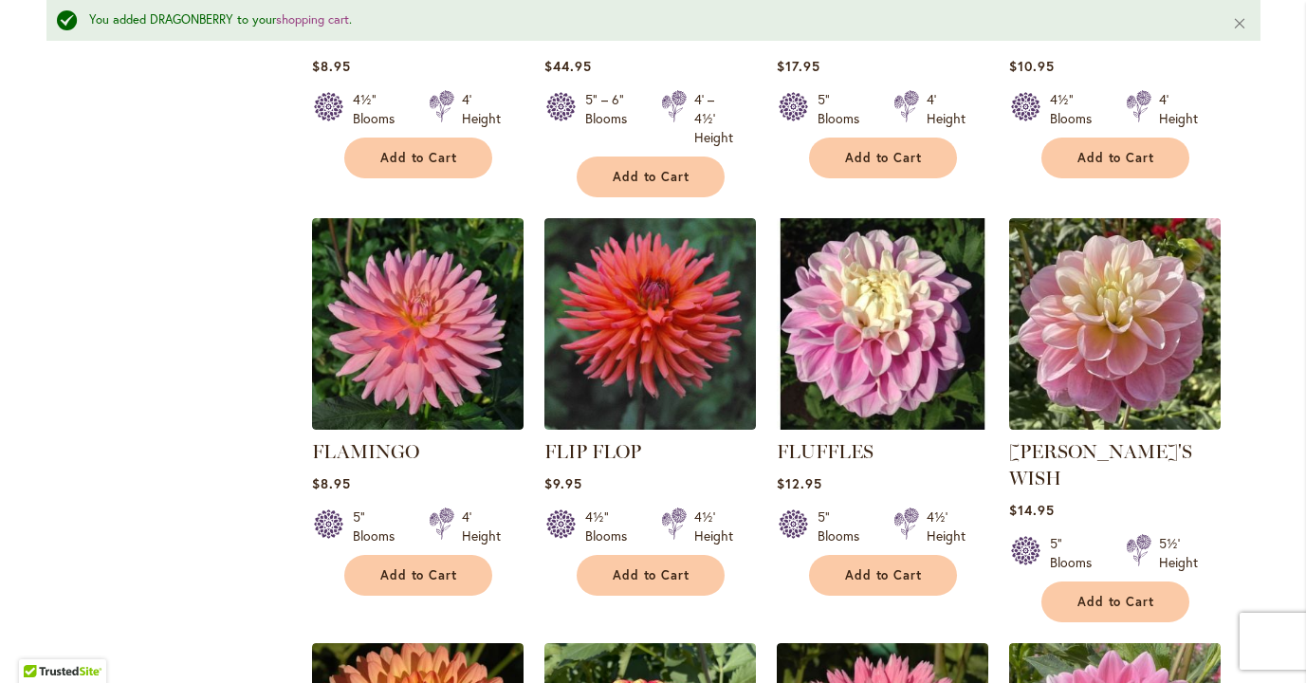
scroll to position [1908, 0]
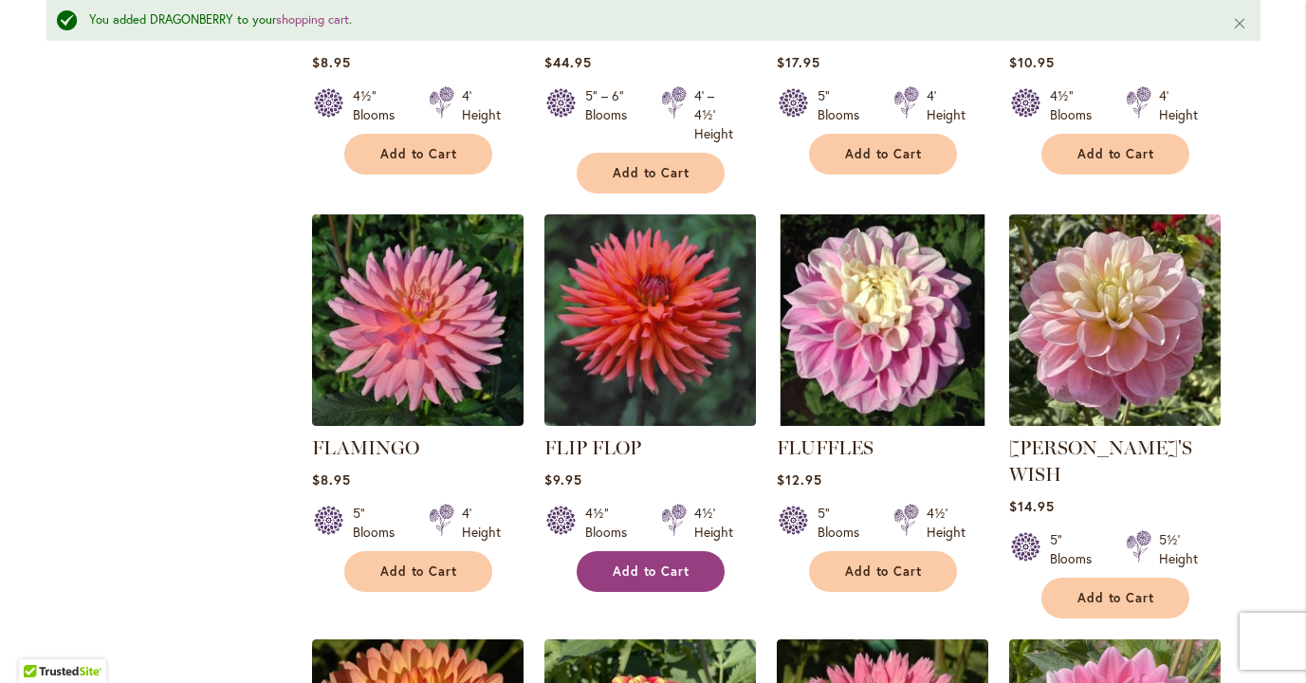
click at [694, 551] on button "Add to Cart" at bounding box center [651, 571] width 148 height 41
click at [1233, 526] on ol "DADDY'S GIRL Rating: 90% 9 Reviews $10.95 4½" Blooms 4' Height Add to Cart" at bounding box center [785, 221] width 949 height 3293
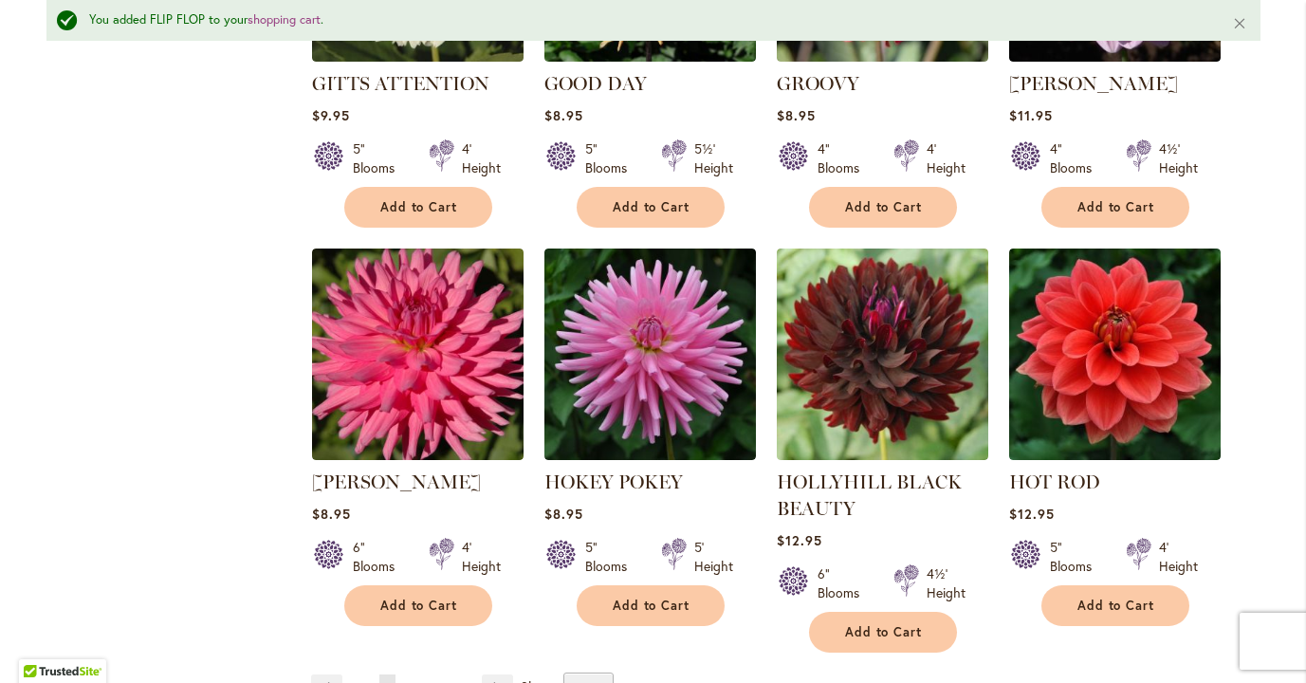
scroll to position [3160, 0]
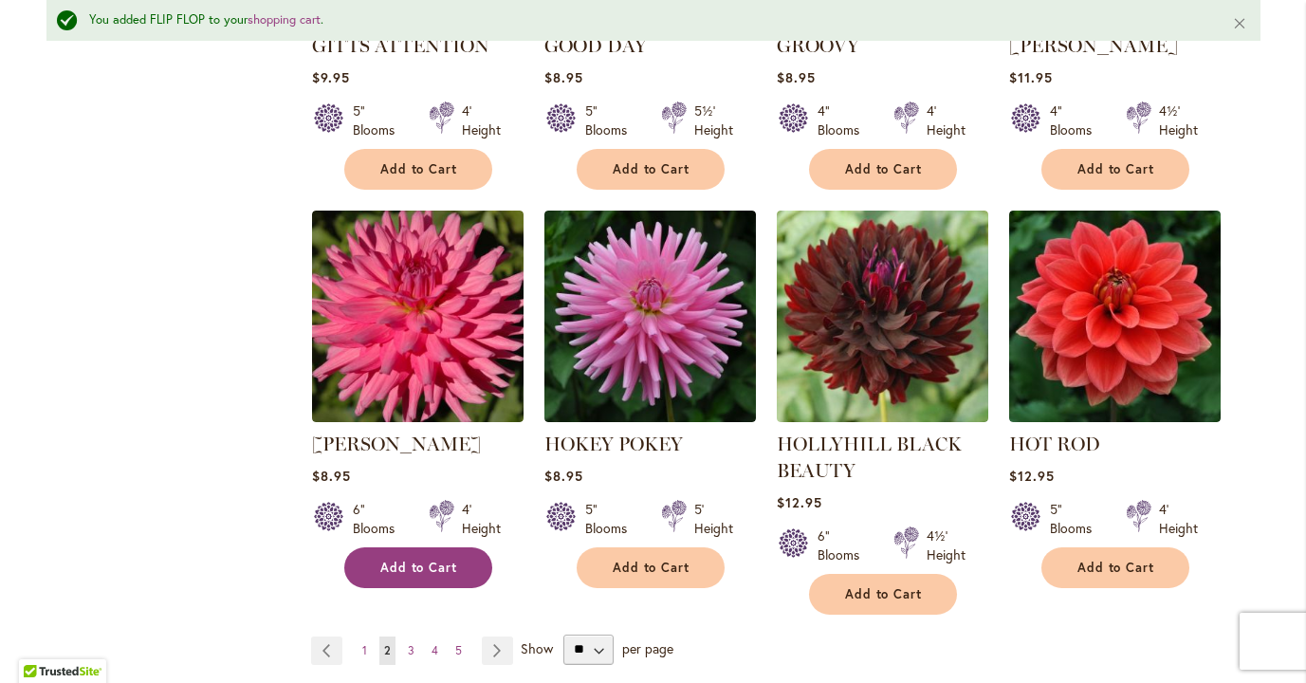
click at [423, 560] on span "Add to Cart" at bounding box center [419, 568] width 78 height 16
click at [498, 636] on link "Page Next" at bounding box center [497, 650] width 31 height 28
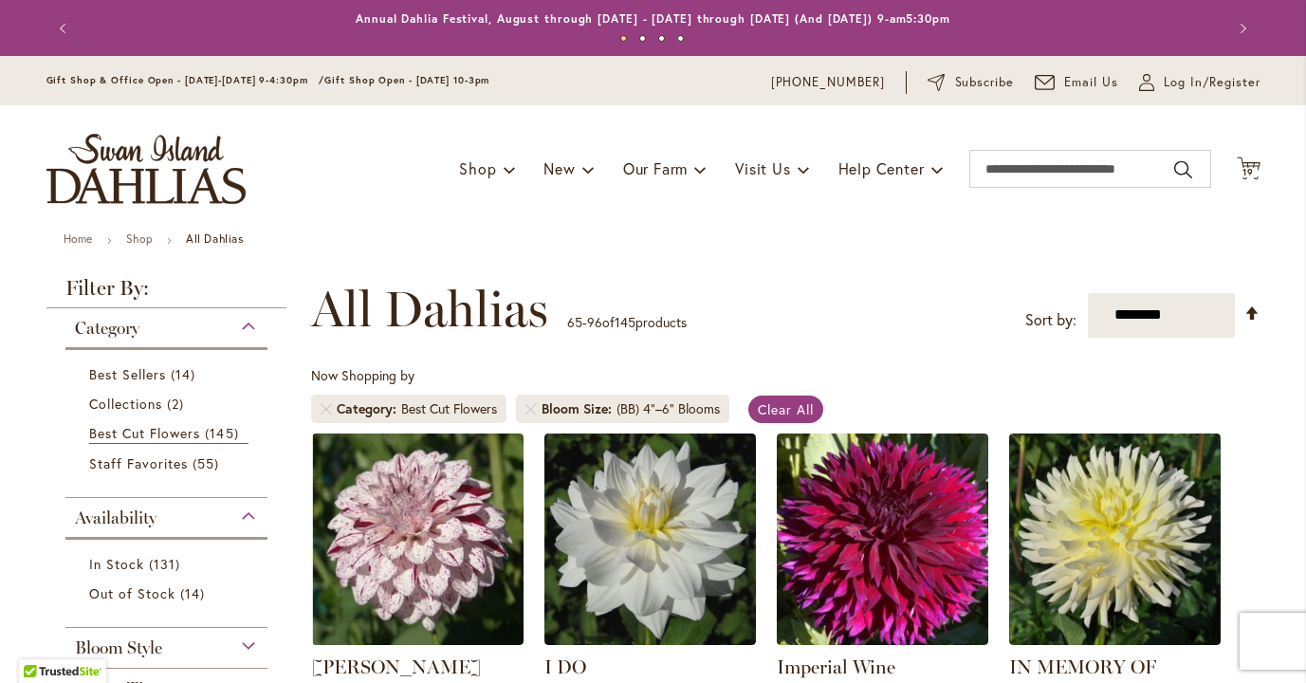
type input "**********"
click at [893, 387] on div "Now Shopping by Category Best Cut Flowers Bloom Size (BB) 4"–6" Blooms Clear All" at bounding box center [785, 399] width 949 height 66
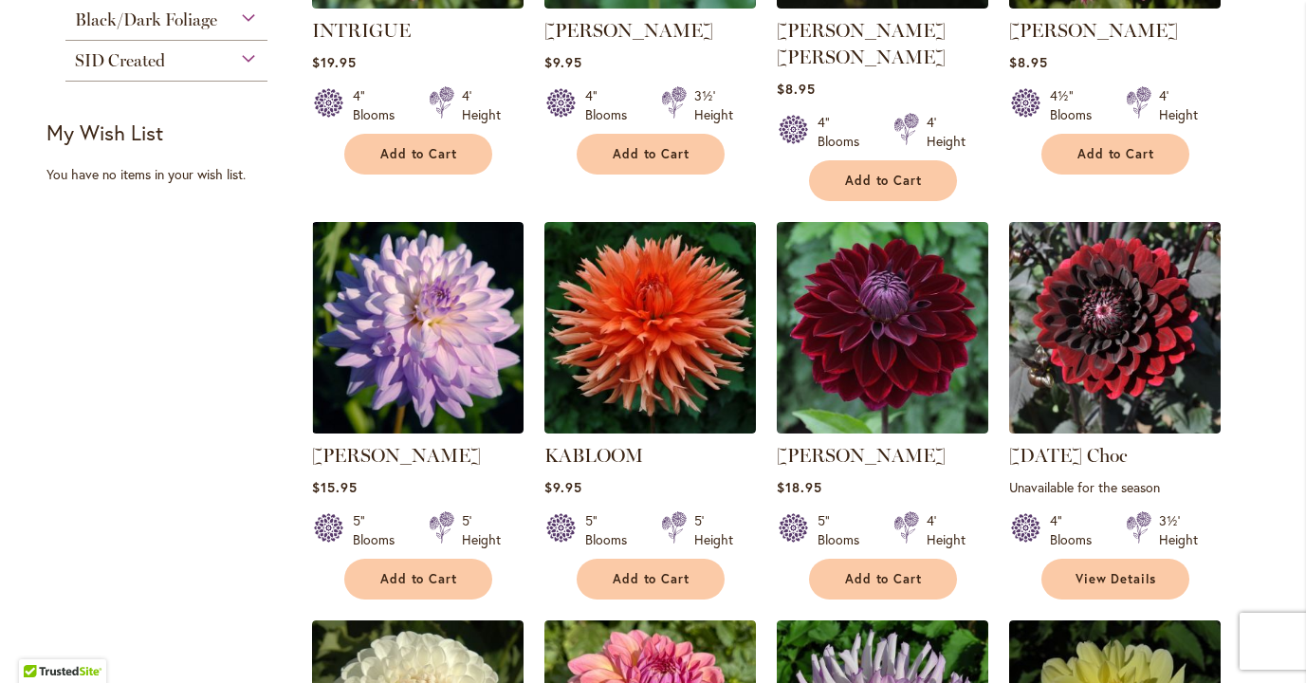
scroll to position [1062, 0]
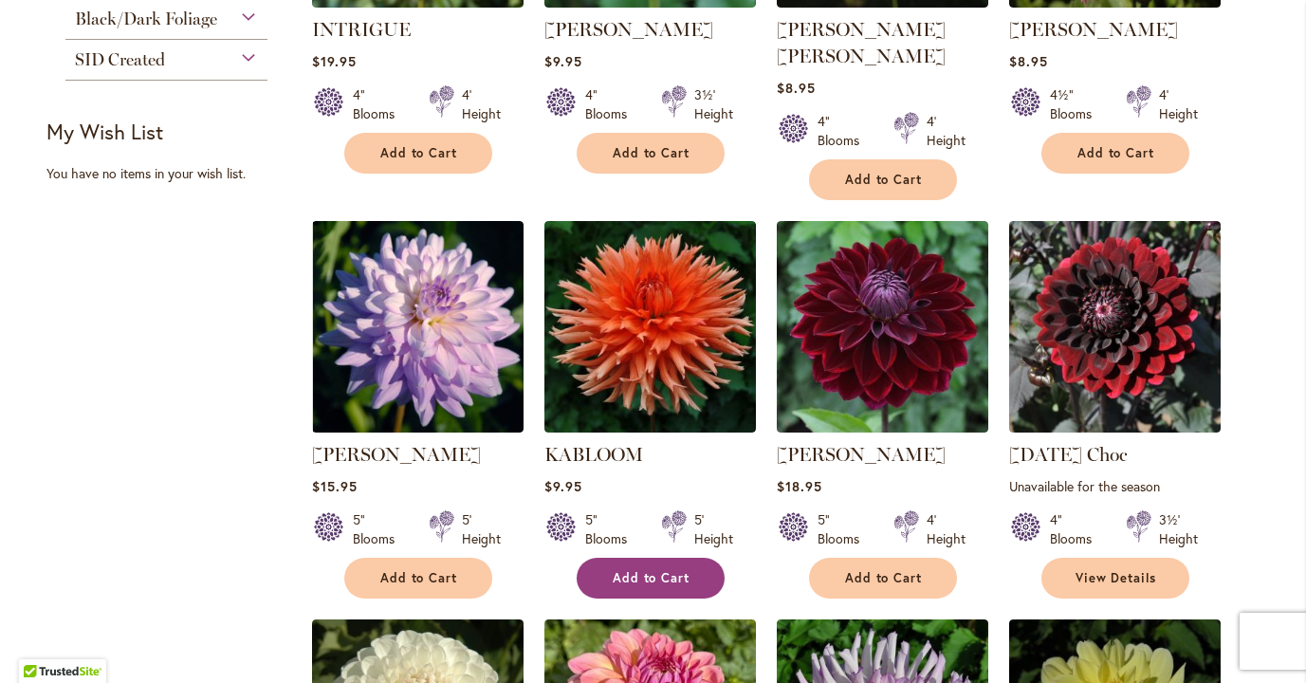
click at [671, 570] on span "Add to Cart" at bounding box center [652, 578] width 78 height 16
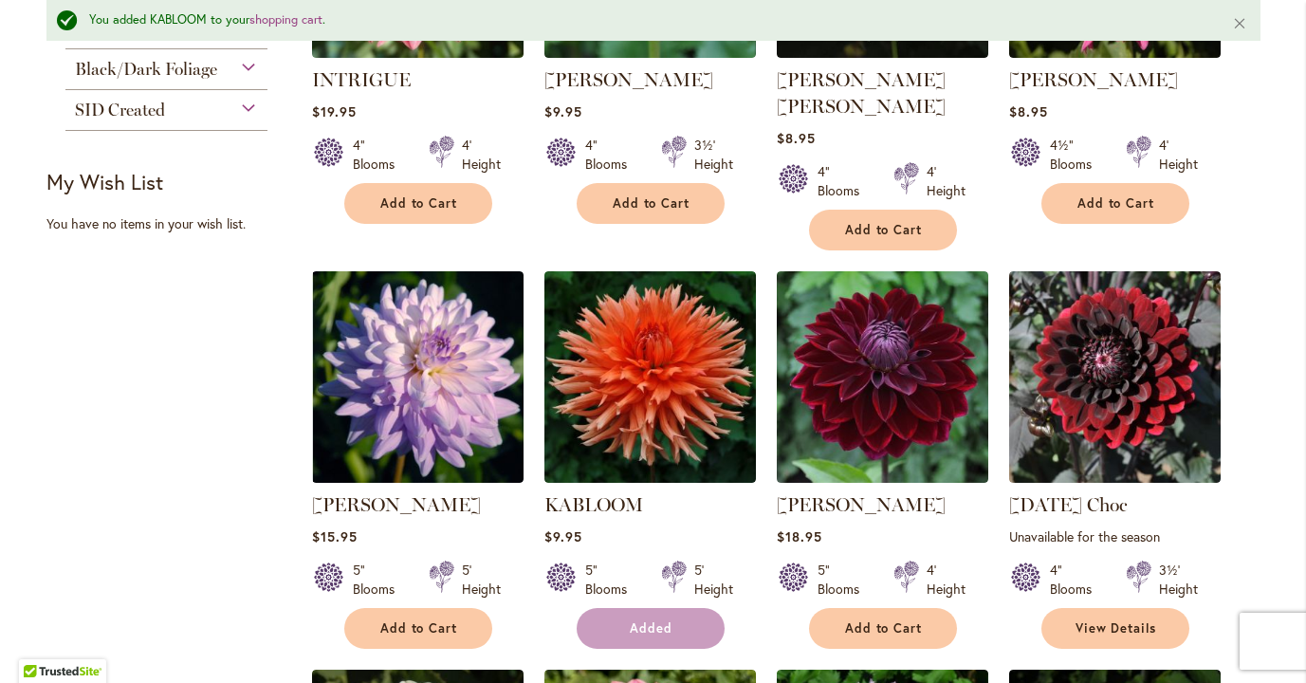
scroll to position [1111, 0]
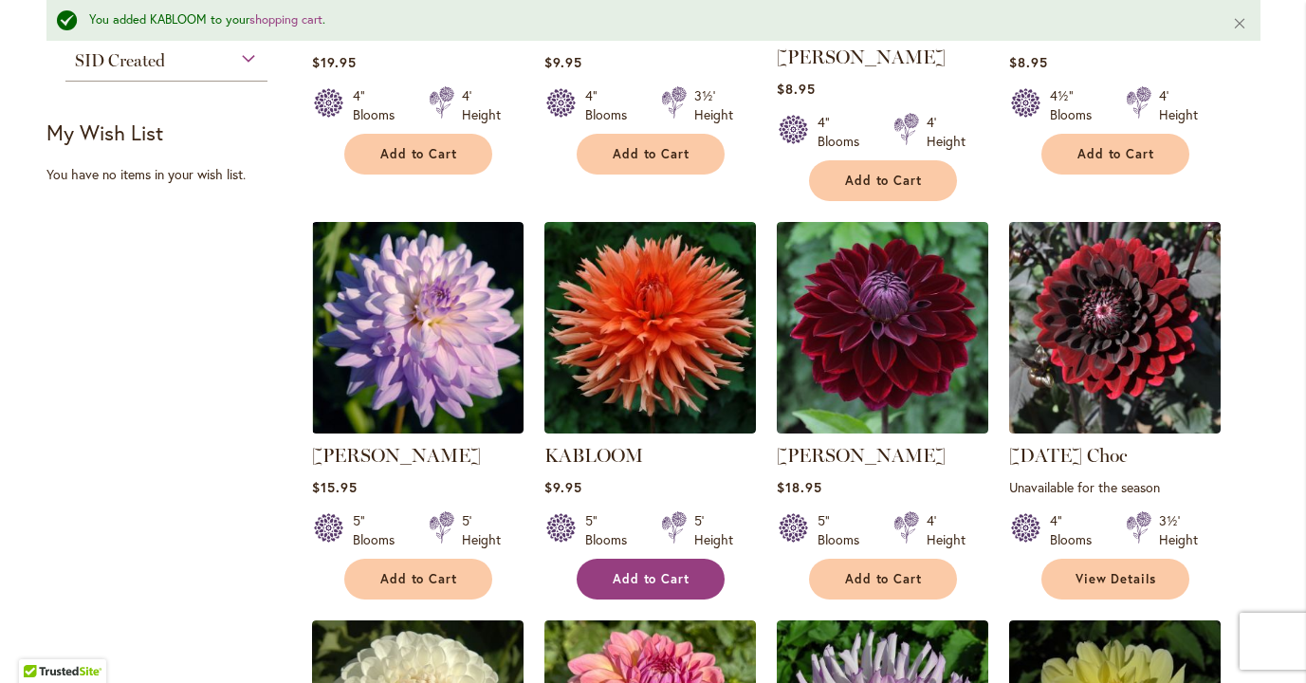
click at [671, 571] on span "Add to Cart" at bounding box center [652, 579] width 78 height 16
click at [673, 571] on span "Add to Cart" at bounding box center [652, 579] width 78 height 16
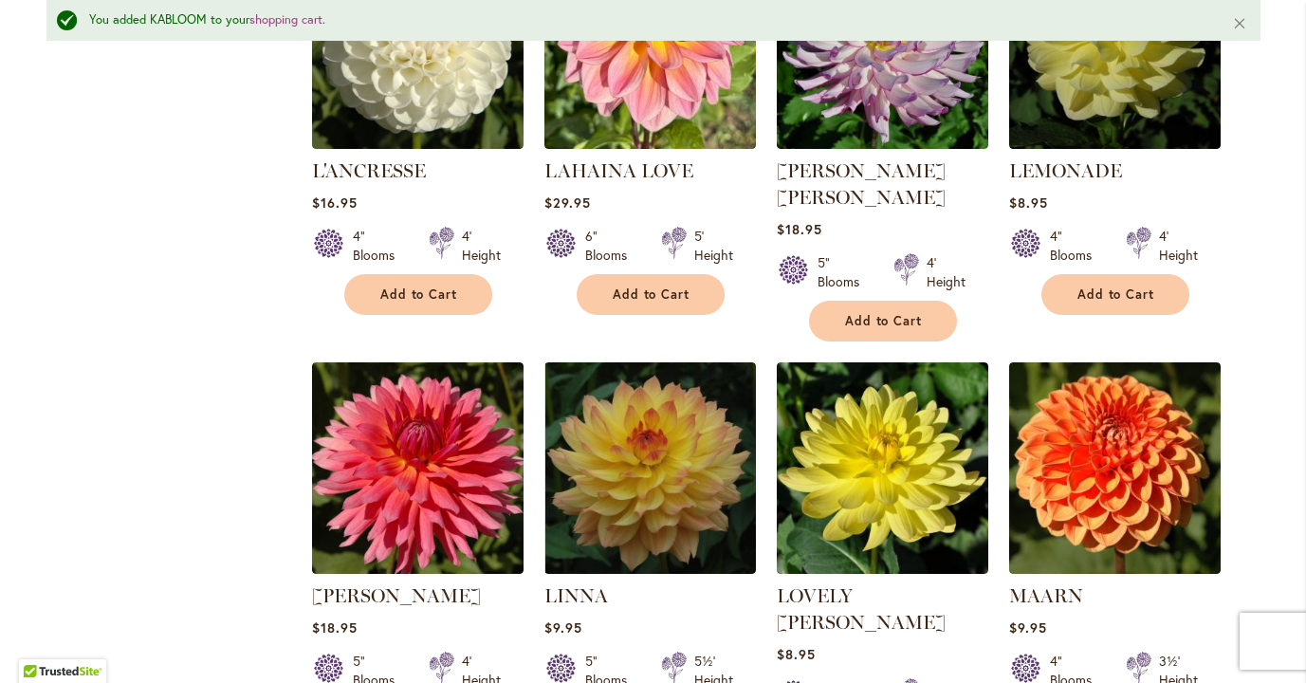
scroll to position [1832, 0]
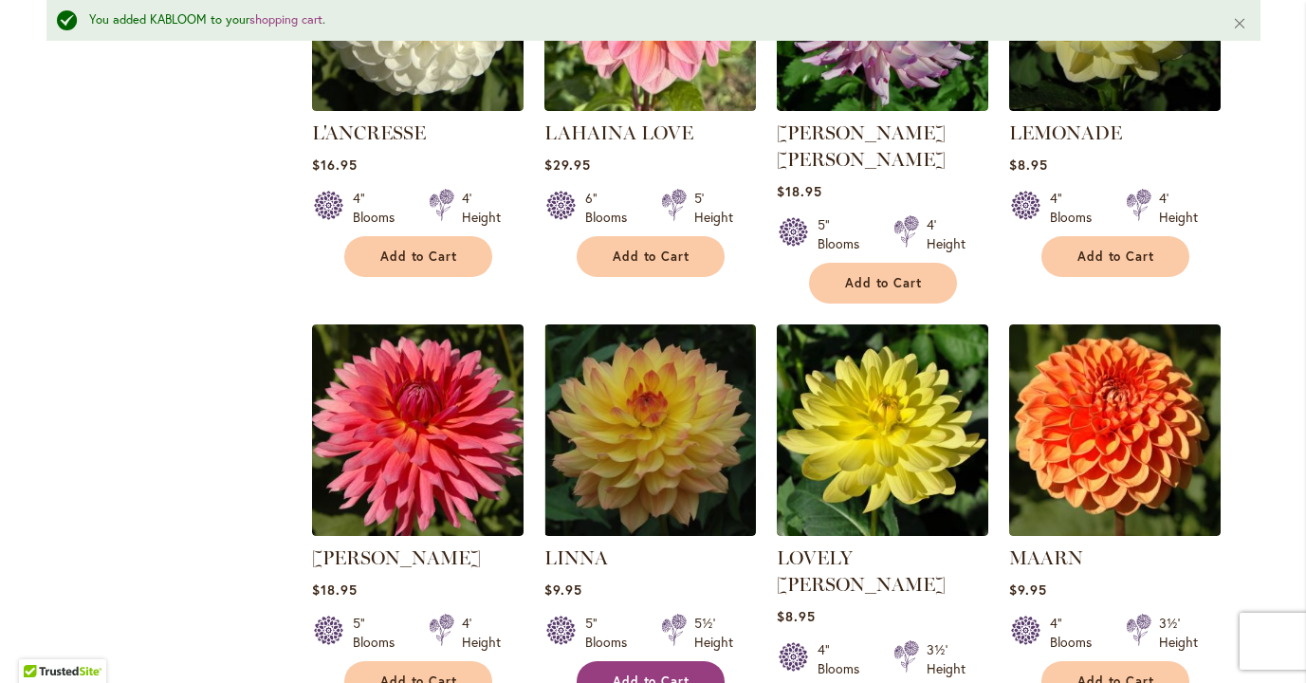
click at [658, 661] on button "Add to Cart" at bounding box center [651, 681] width 148 height 41
click at [658, 661] on form "Added" at bounding box center [651, 681] width 148 height 41
click at [658, 661] on button "Add to Cart" at bounding box center [651, 681] width 148 height 41
click at [658, 661] on form "Added" at bounding box center [651, 681] width 148 height 41
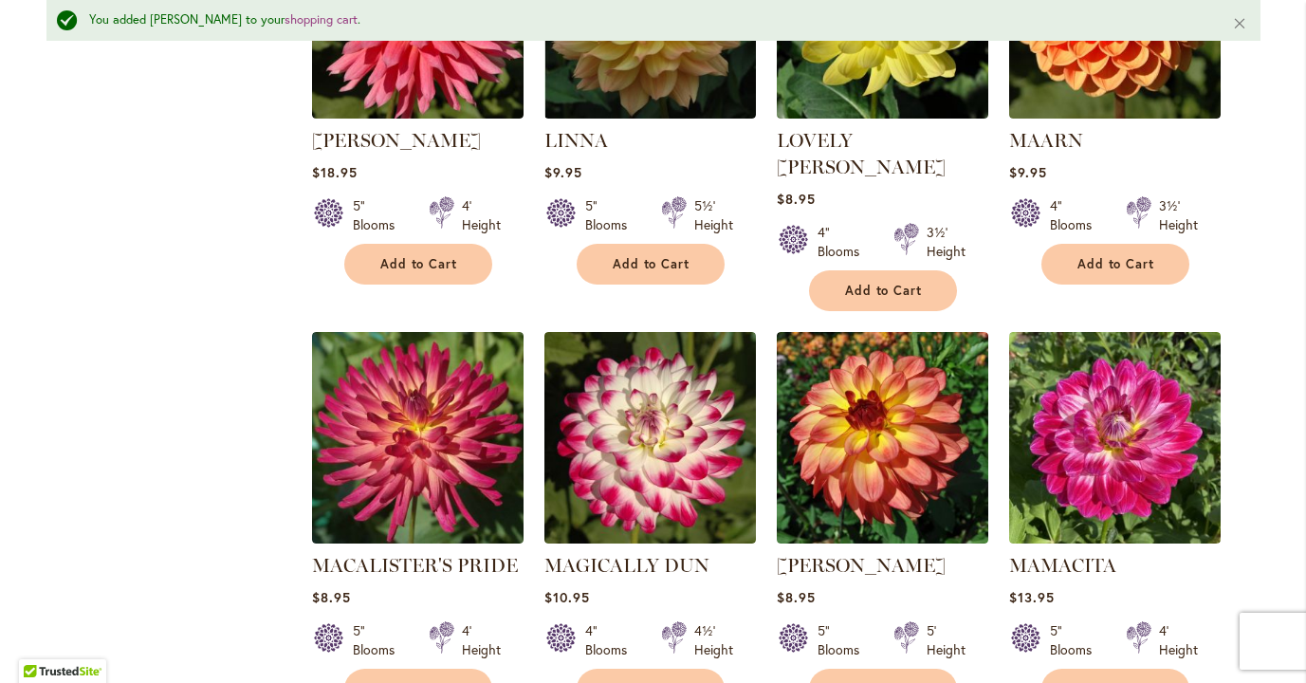
scroll to position [2287, 0]
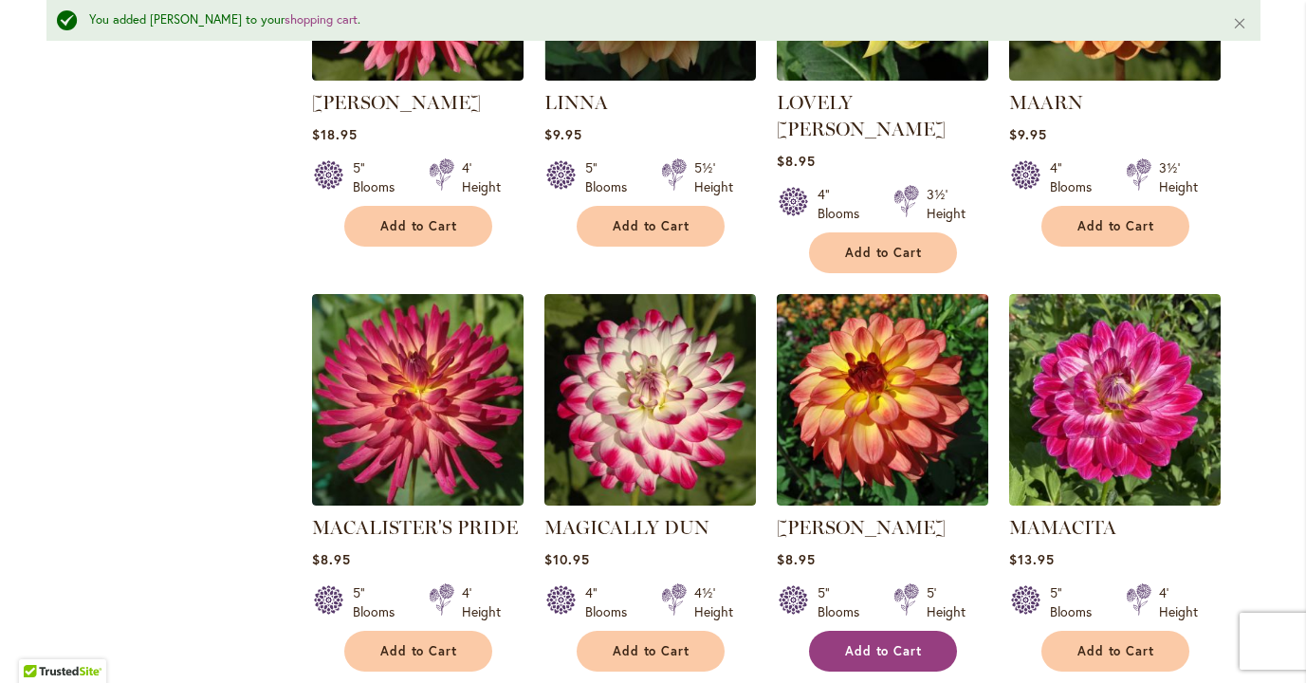
click at [904, 643] on span "Add to Cart" at bounding box center [884, 651] width 78 height 16
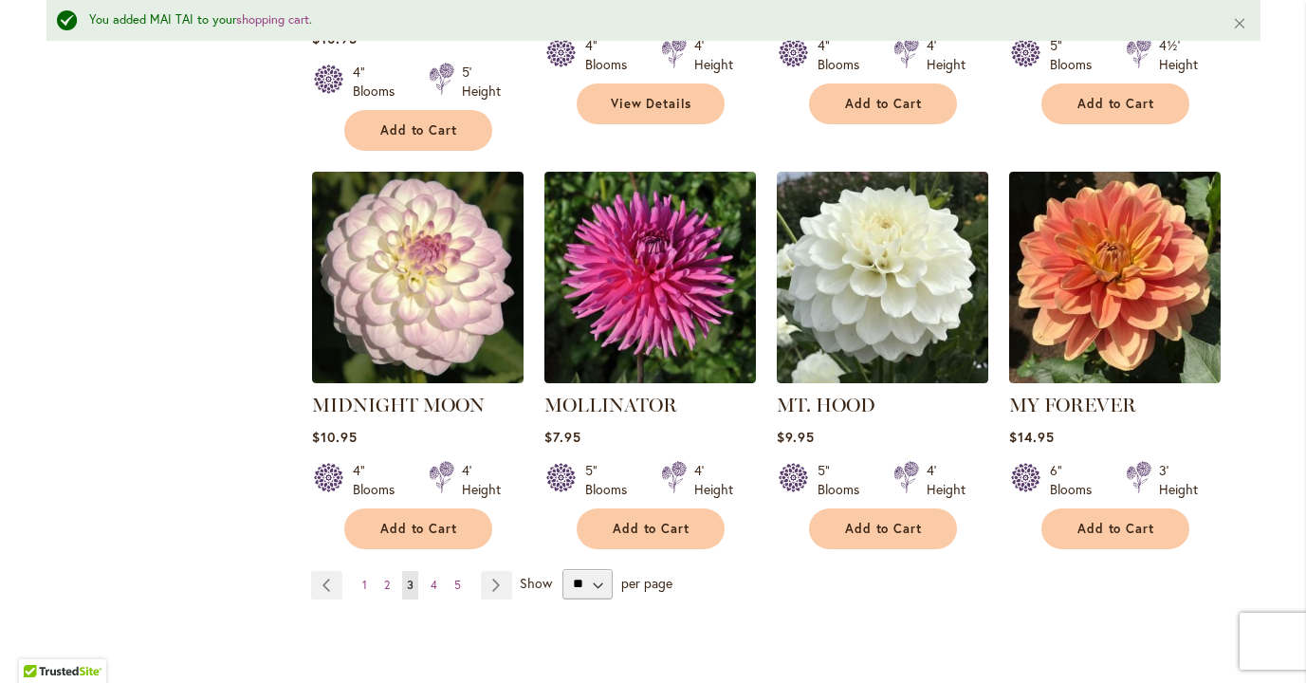
scroll to position [3236, 0]
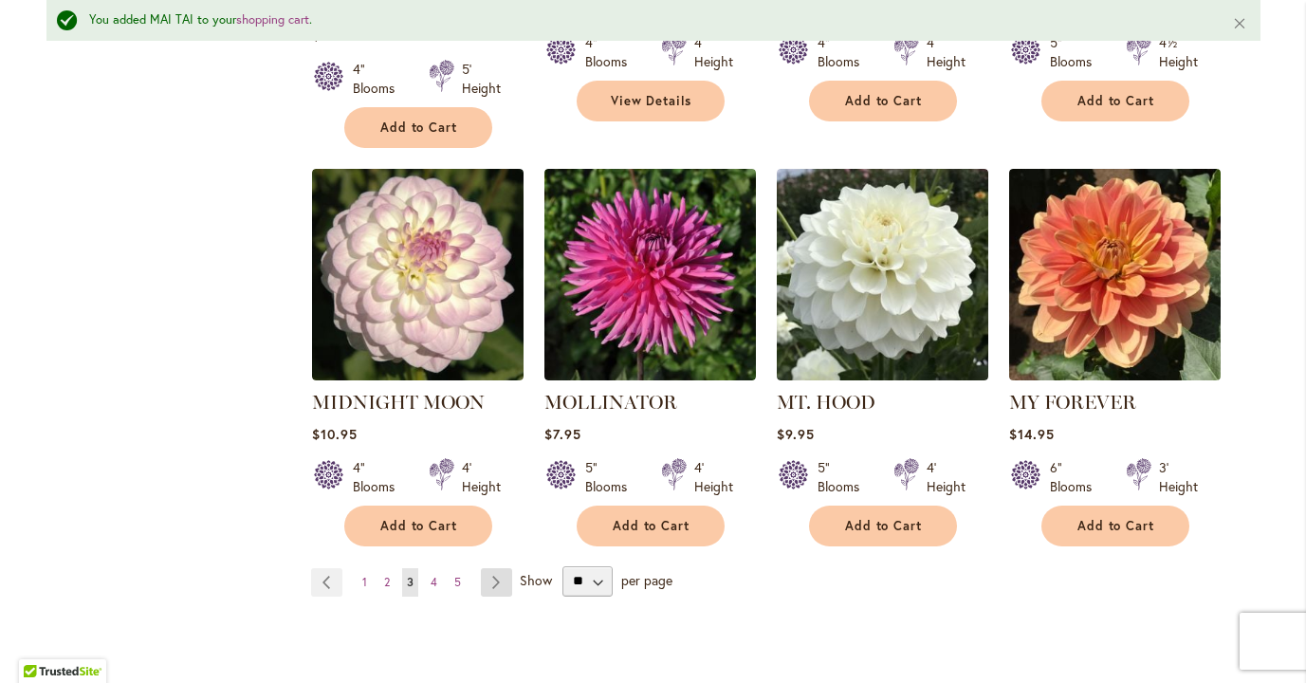
click at [505, 568] on link "Page Next" at bounding box center [496, 582] width 31 height 28
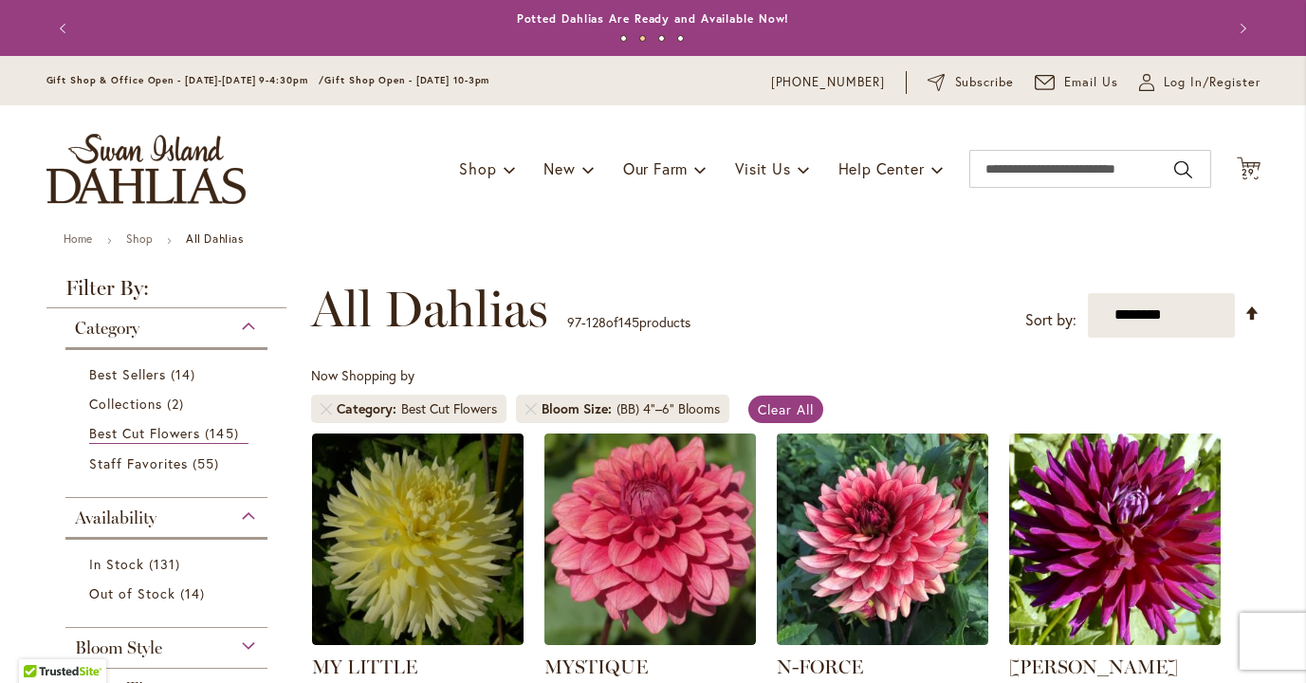
type input "**********"
click at [850, 380] on div "Now Shopping by Category Best Cut Flowers Bloom Size (BB) 4"–6" Blooms Clear All" at bounding box center [785, 399] width 949 height 66
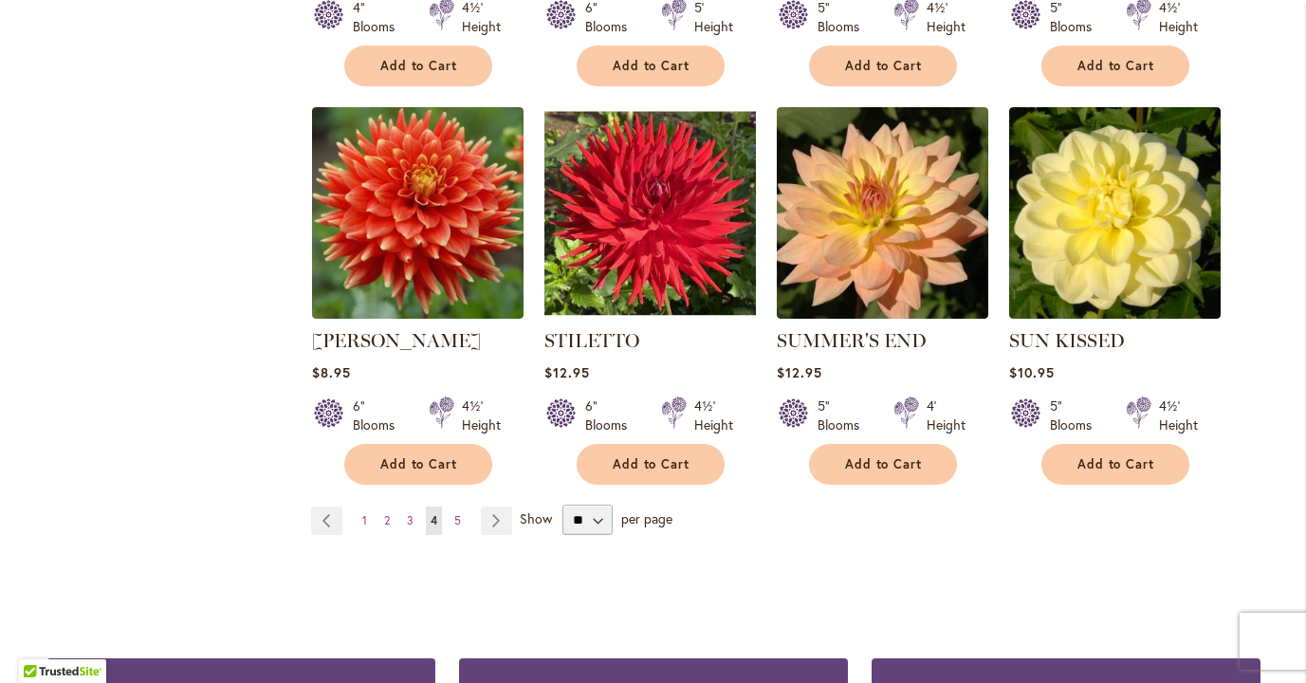
scroll to position [3224, 0]
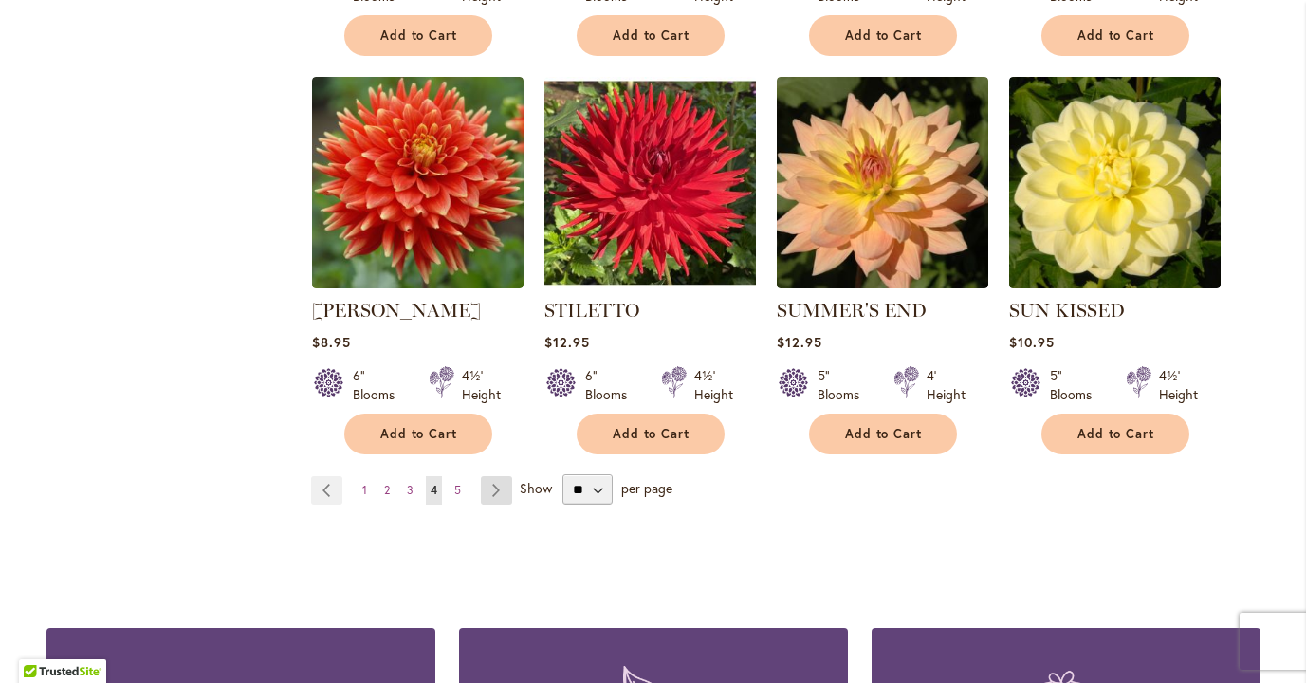
click at [502, 476] on link "Page Next" at bounding box center [496, 490] width 31 height 28
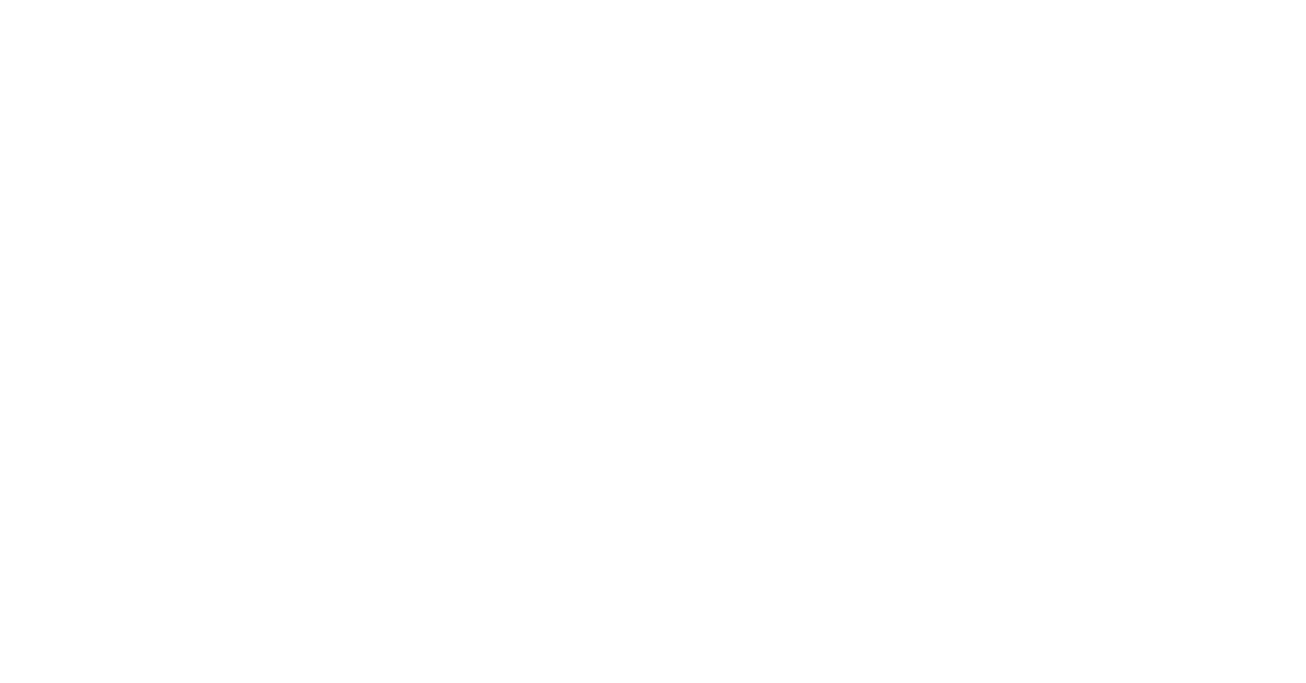
scroll to position [258, 0]
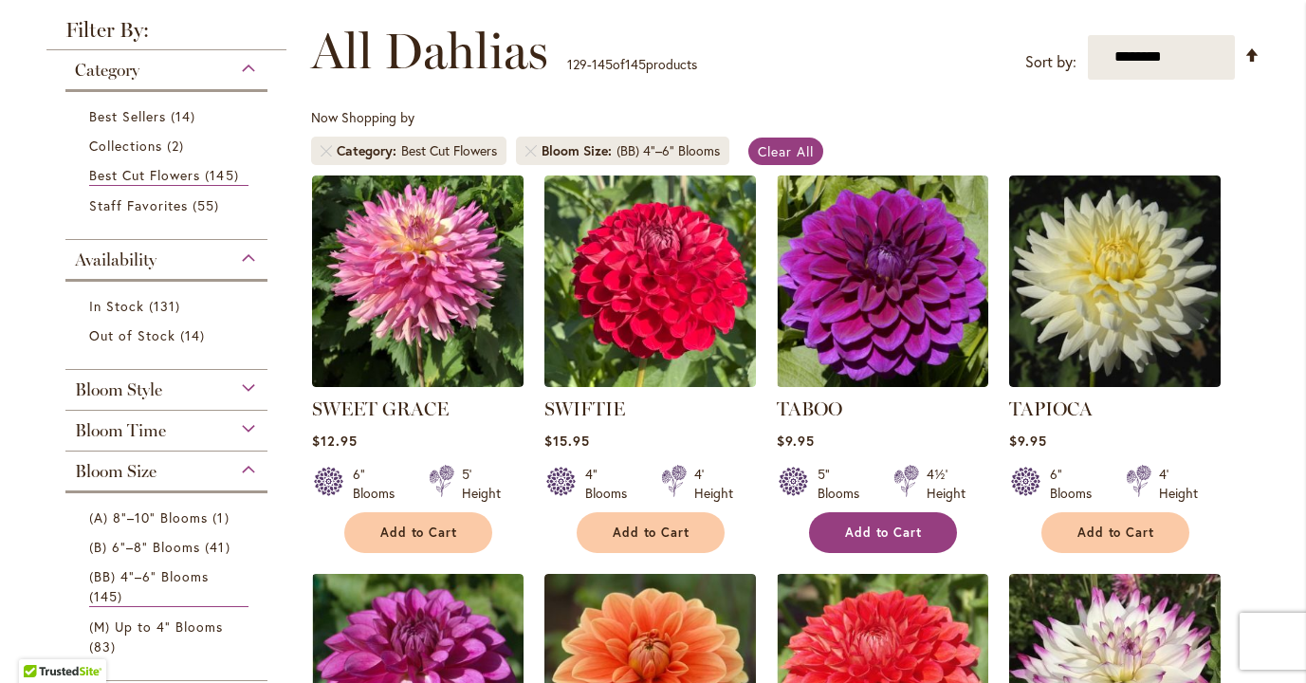
type input "**********"
click at [868, 527] on span "Add to Cart" at bounding box center [884, 532] width 78 height 16
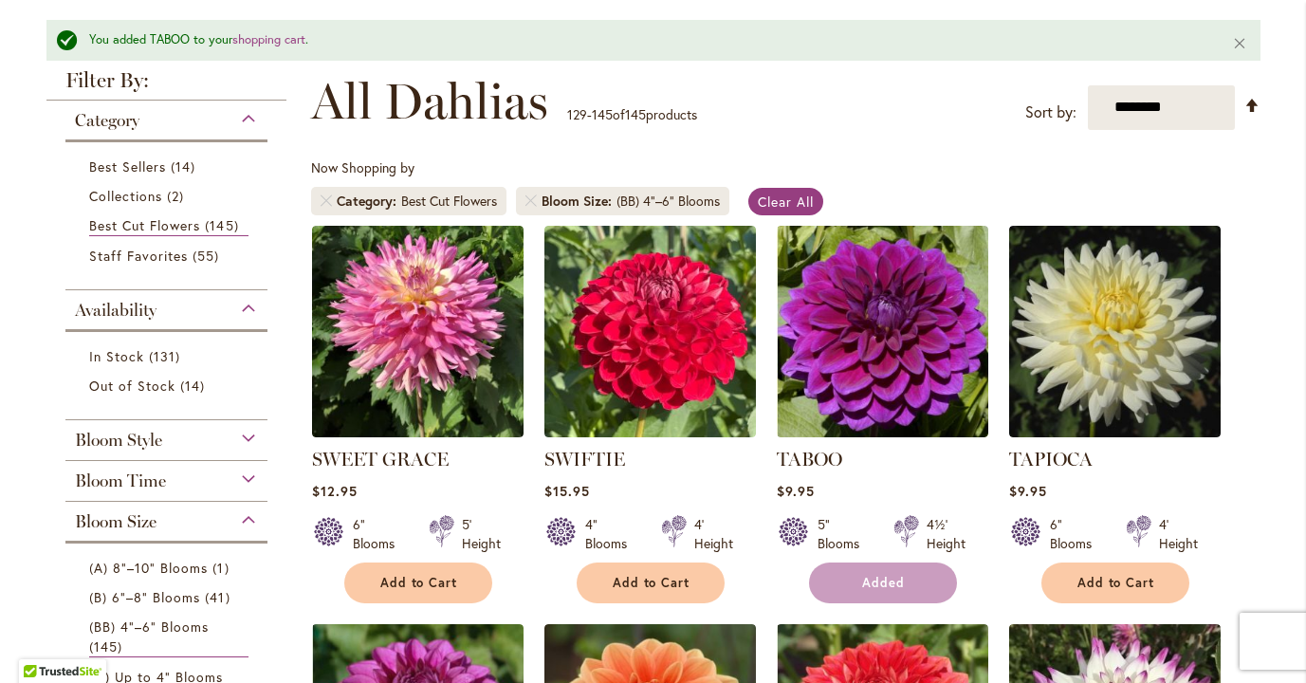
scroll to position [307, 0]
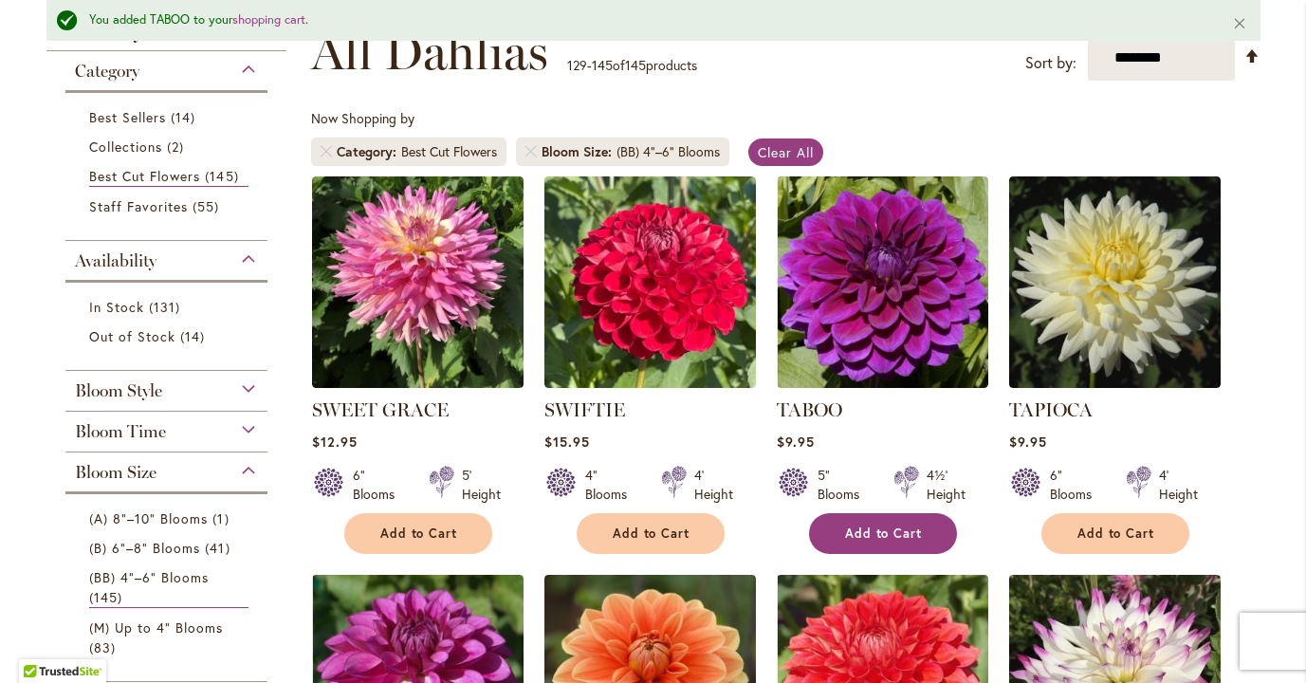
click at [868, 527] on span "Add to Cart" at bounding box center [884, 533] width 78 height 16
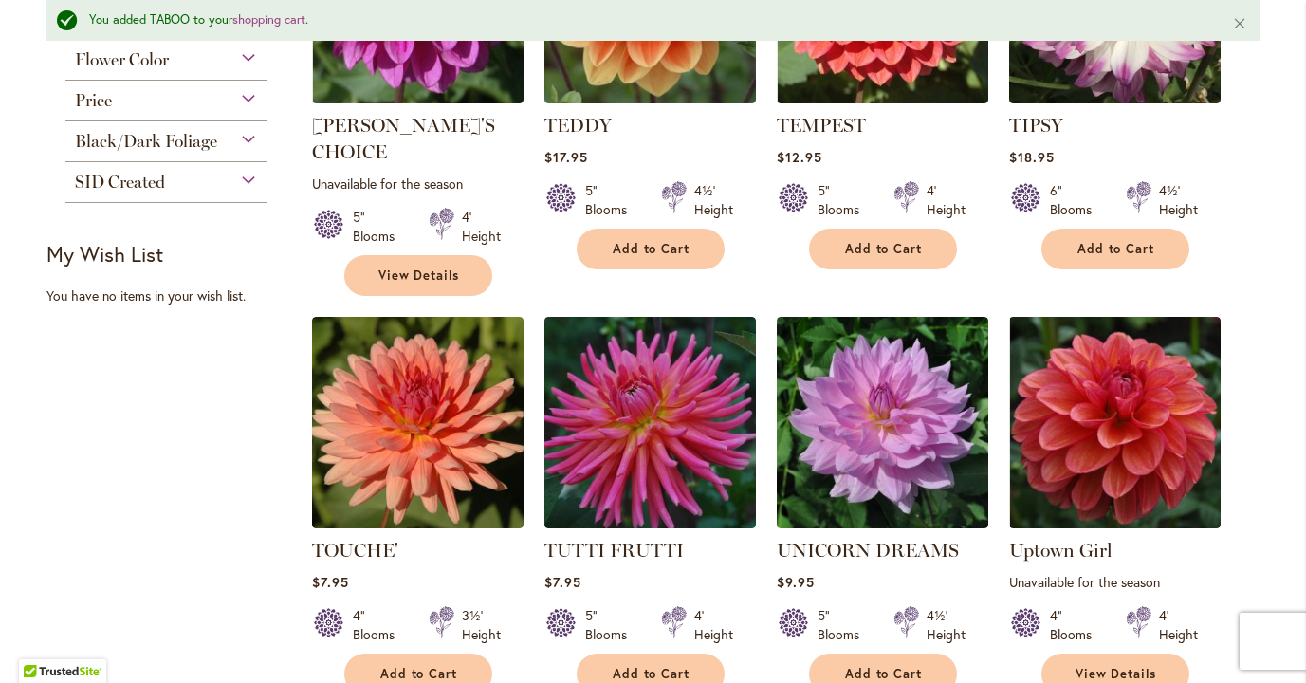
scroll to position [1028, 0]
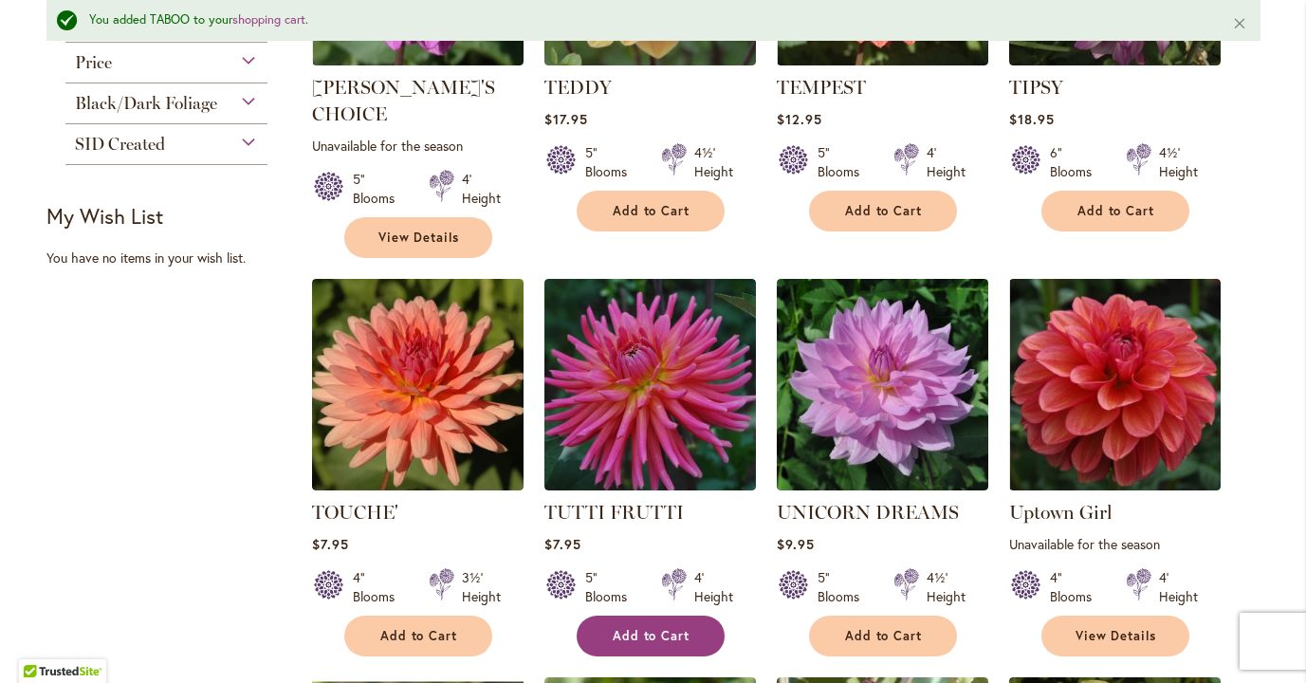
click at [642, 615] on button "Add to Cart" at bounding box center [651, 635] width 148 height 41
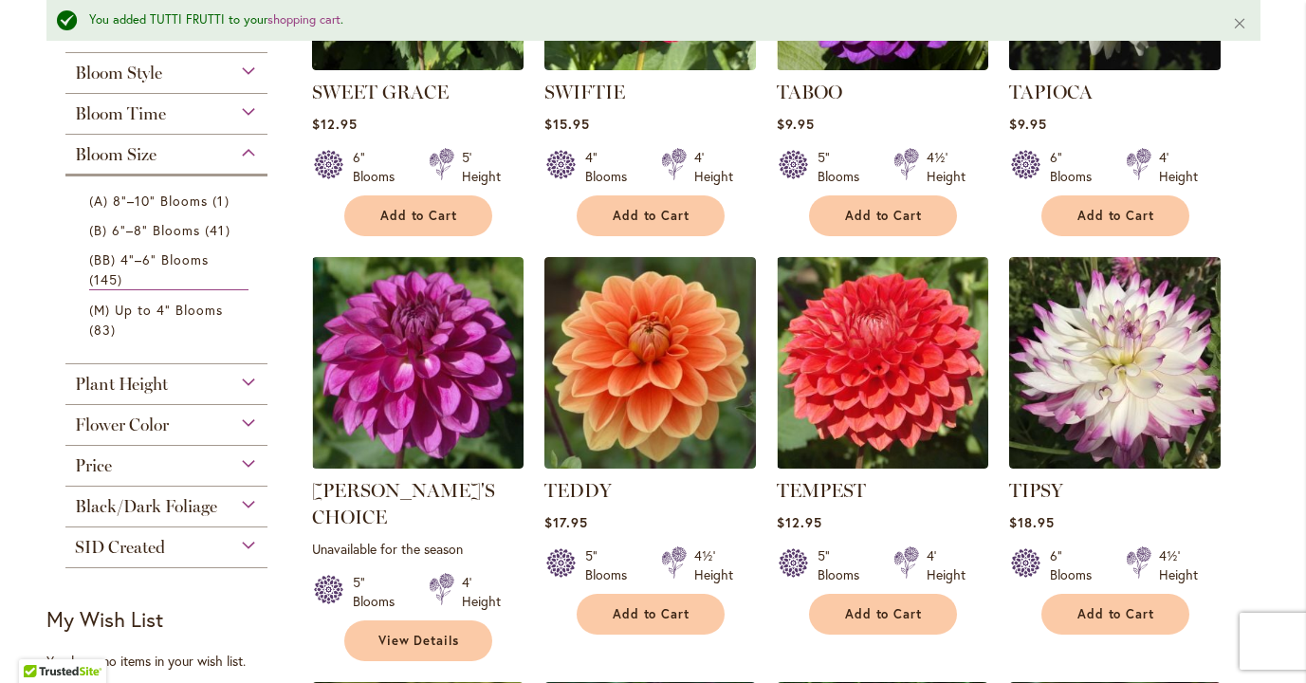
scroll to position [535, 0]
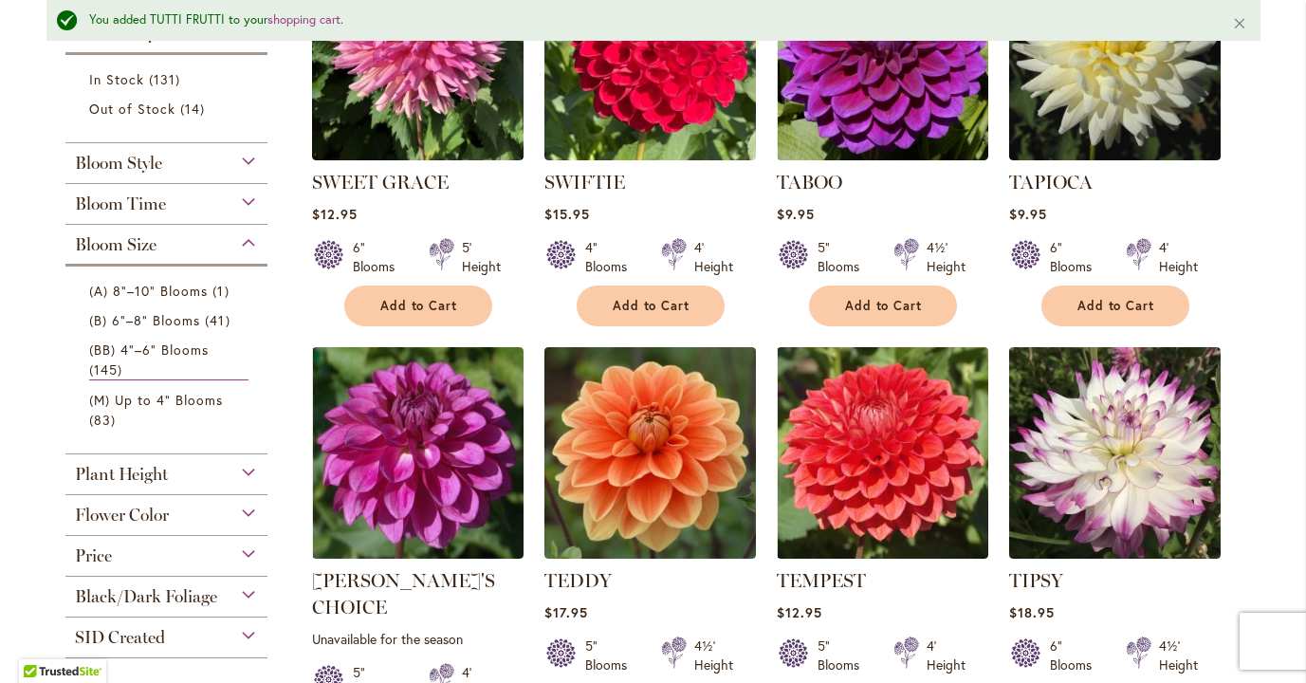
click at [248, 156] on div "Bloom Style" at bounding box center [166, 158] width 203 height 30
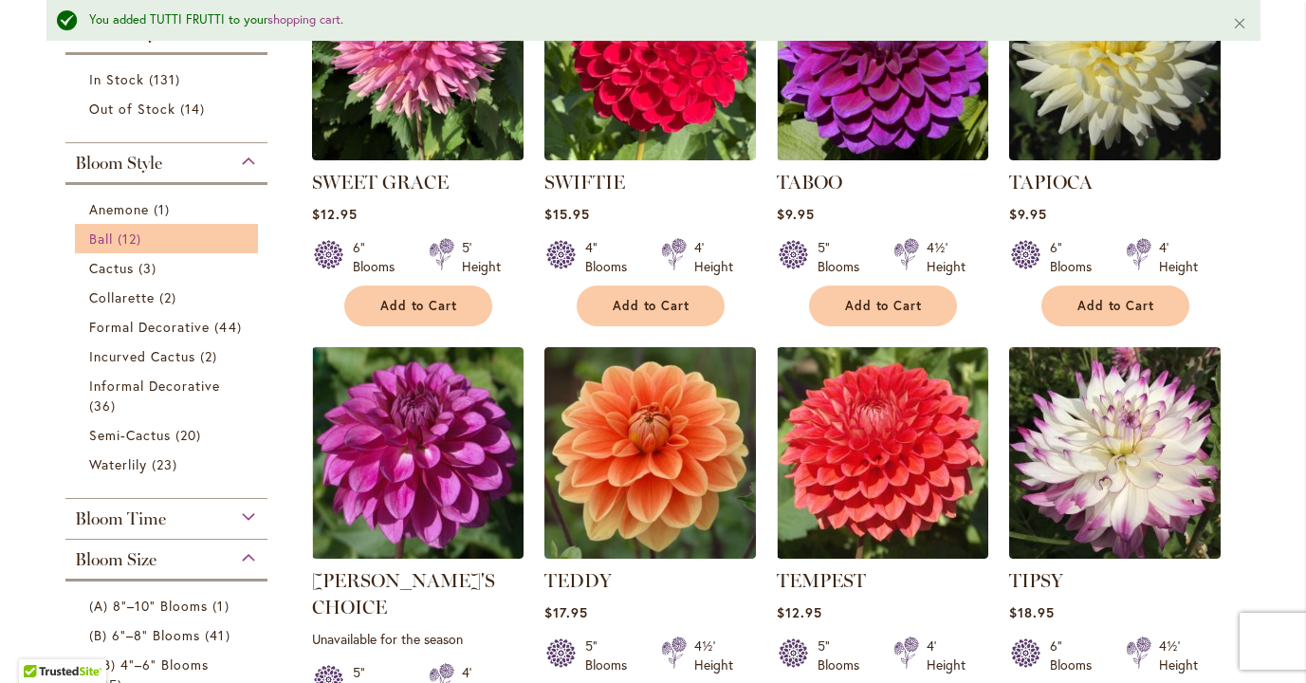
click at [110, 243] on span "Ball" at bounding box center [101, 238] width 24 height 18
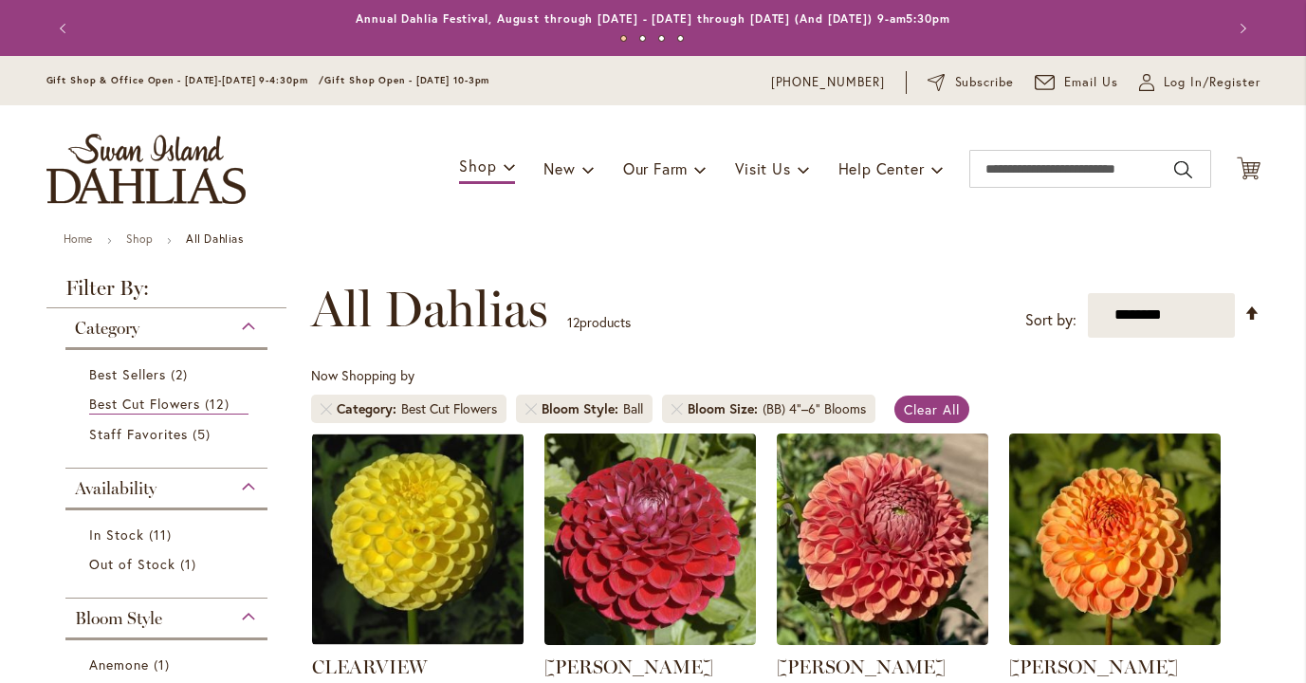
scroll to position [258, 0]
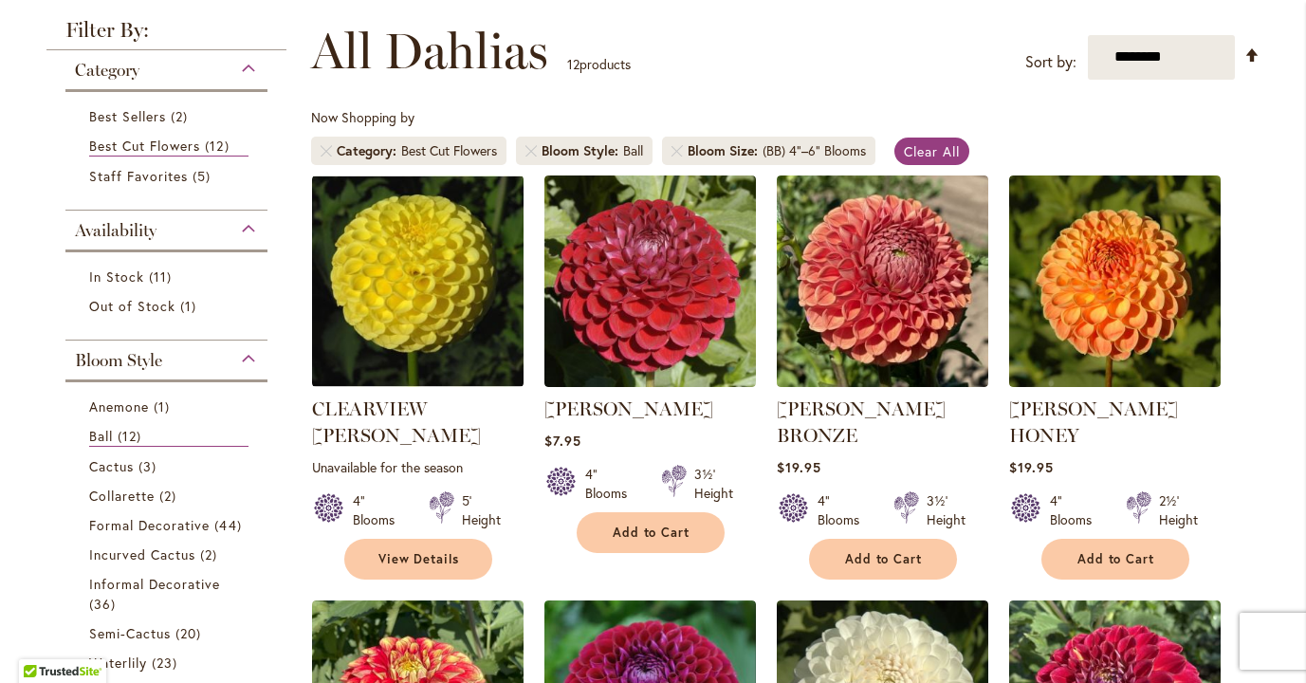
type input "**********"
click at [909, 109] on div "Now Shopping by Category Best Cut Flowers Bloom Style Ball Bloom Size (BB) 4"–6…" at bounding box center [785, 141] width 949 height 66
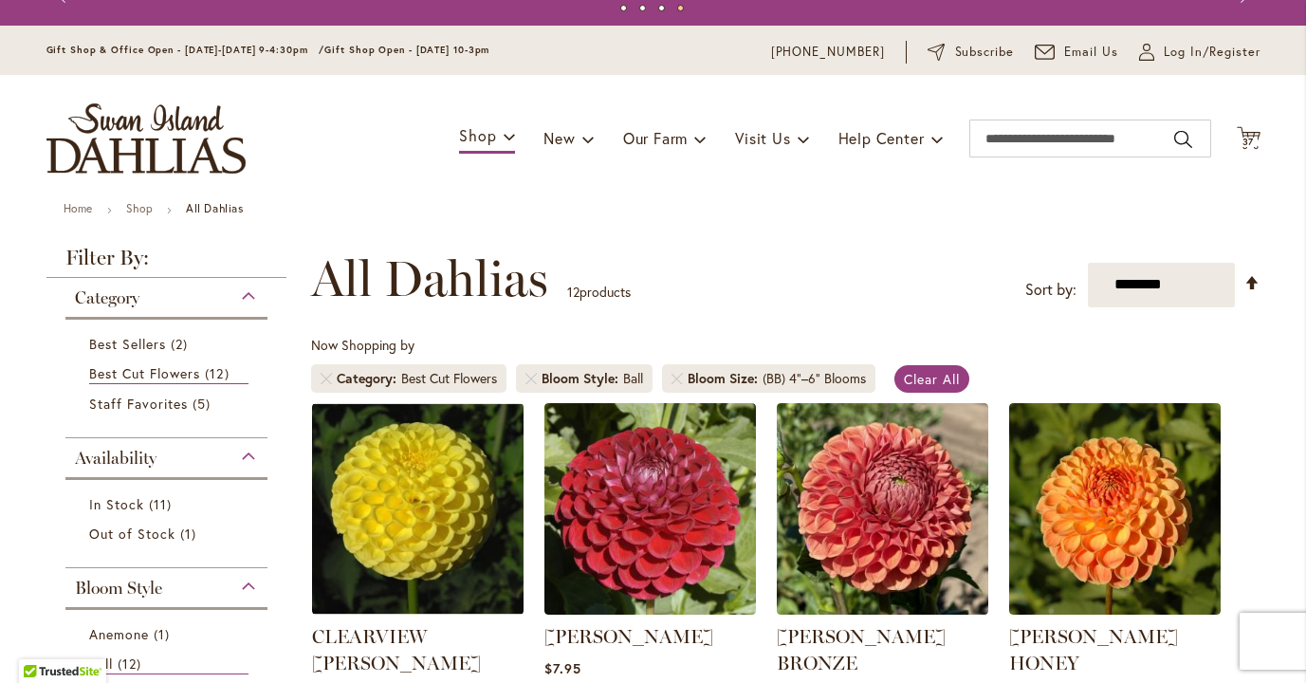
scroll to position [0, 0]
